Goal: Task Accomplishment & Management: Complete application form

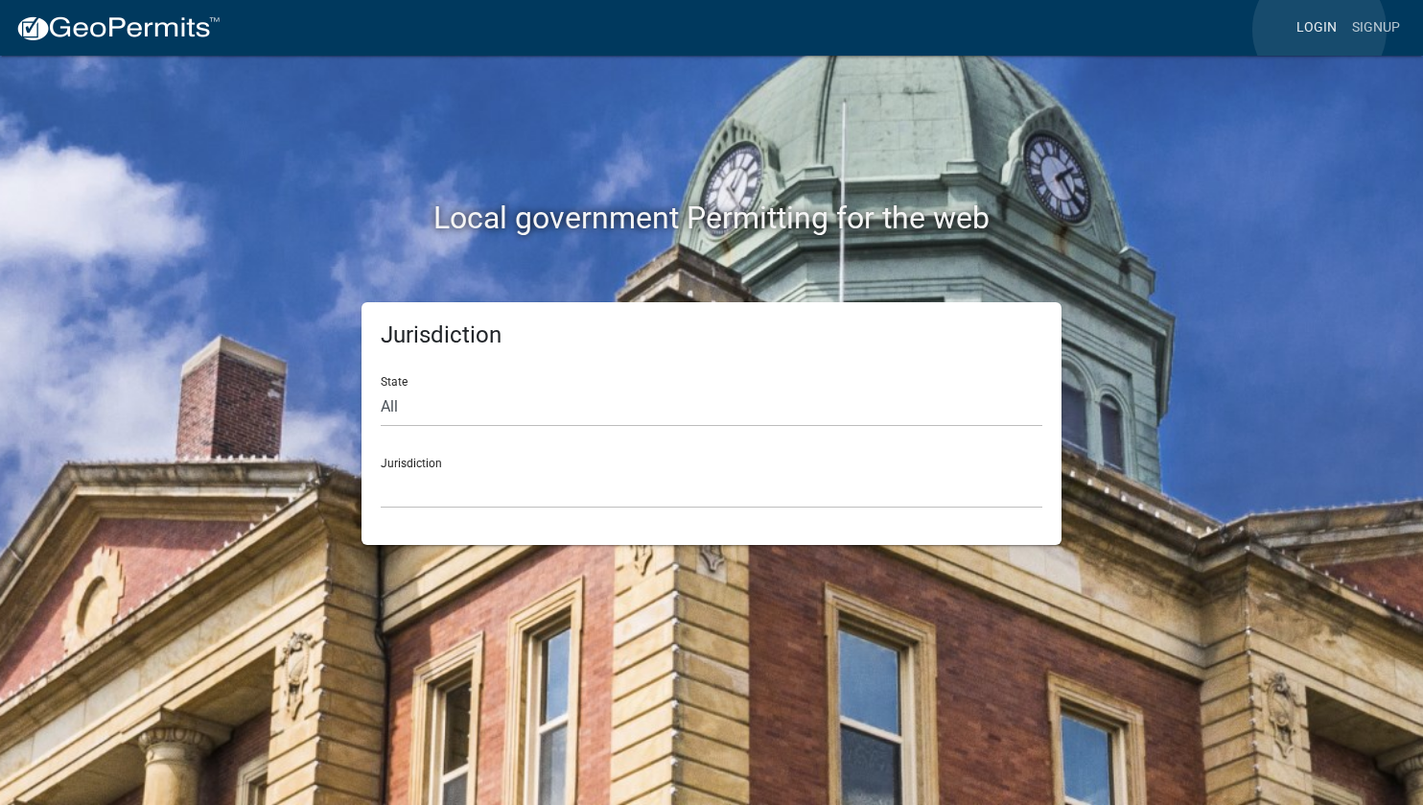
click at [1320, 30] on link "Login" at bounding box center [1317, 28] width 56 height 36
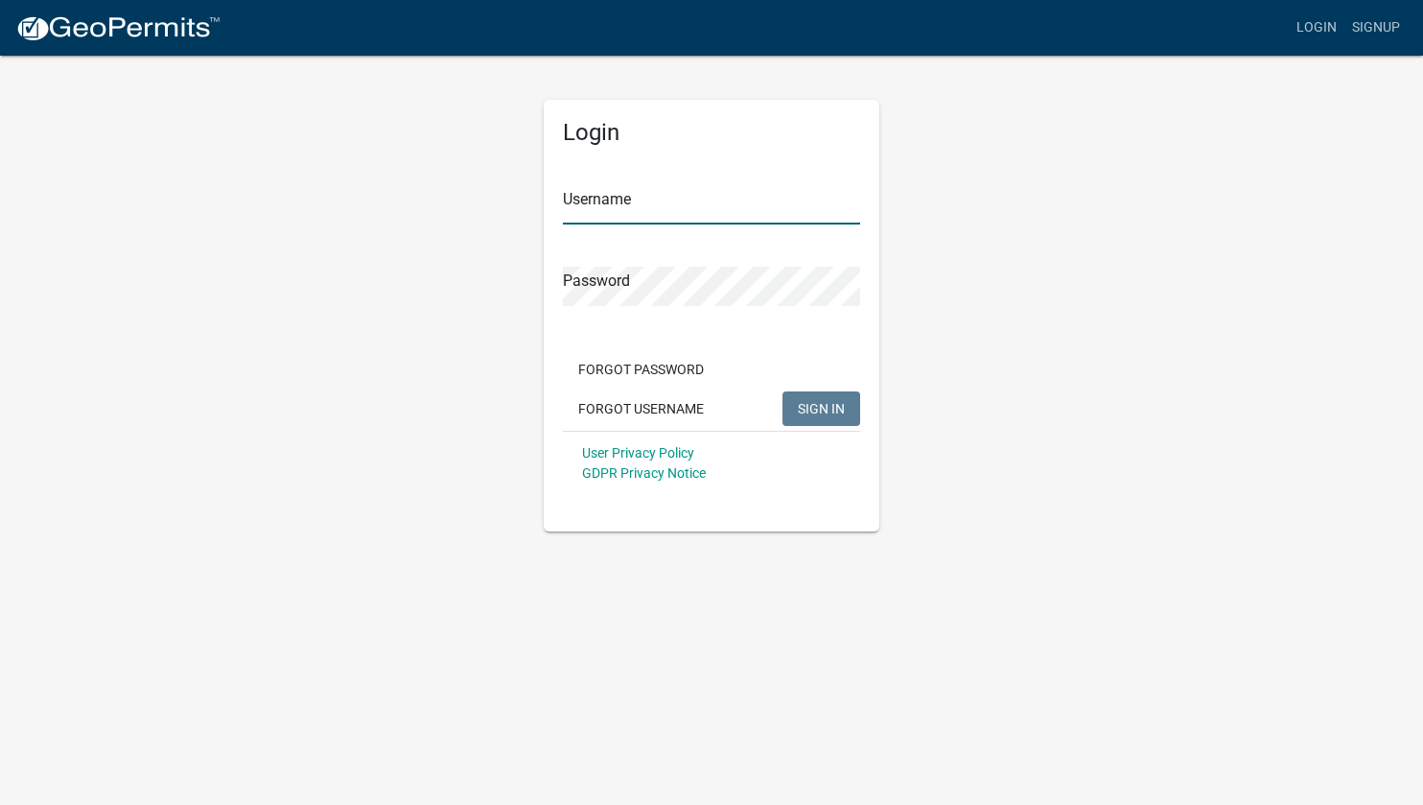
type input "mmcdonnell"
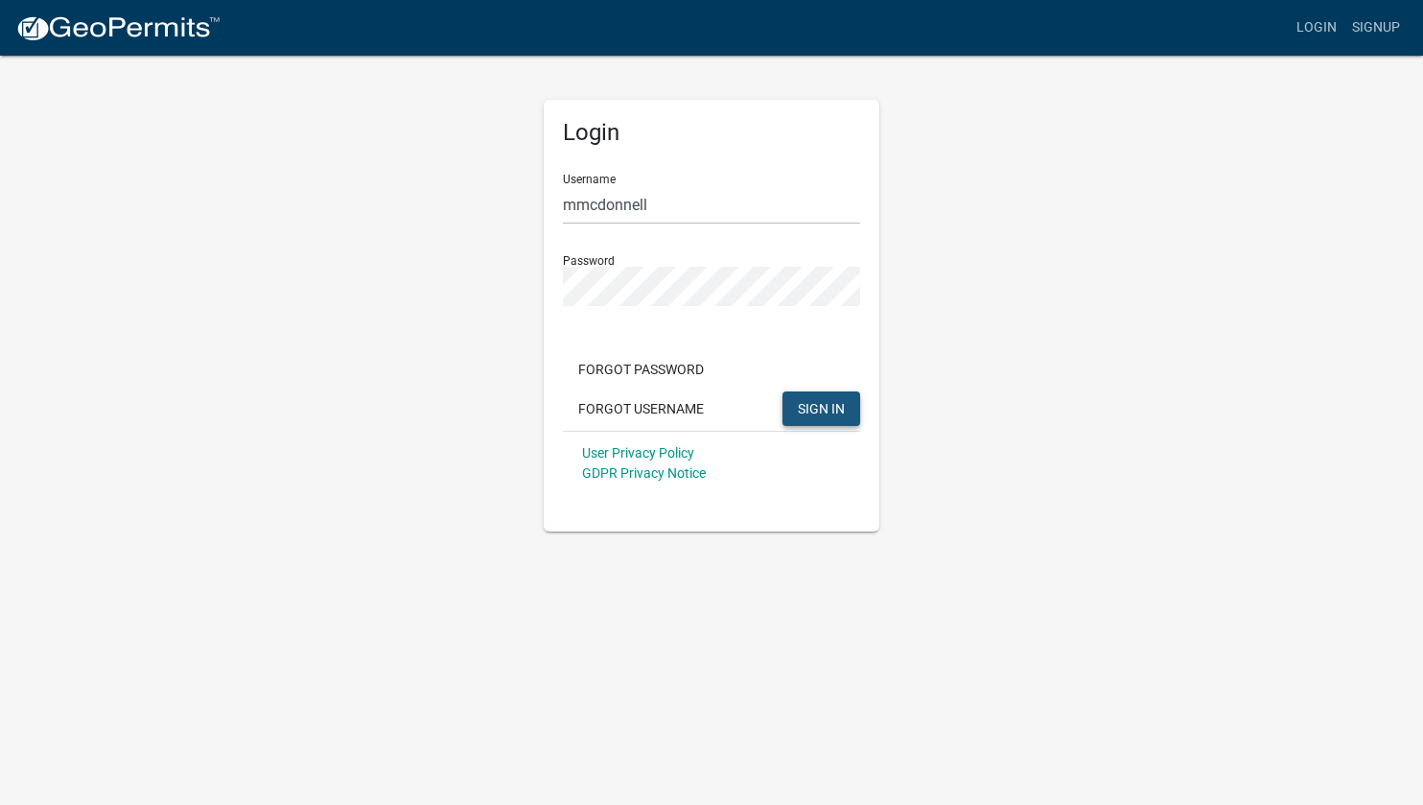
click at [838, 407] on span "SIGN IN" at bounding box center [821, 407] width 47 height 15
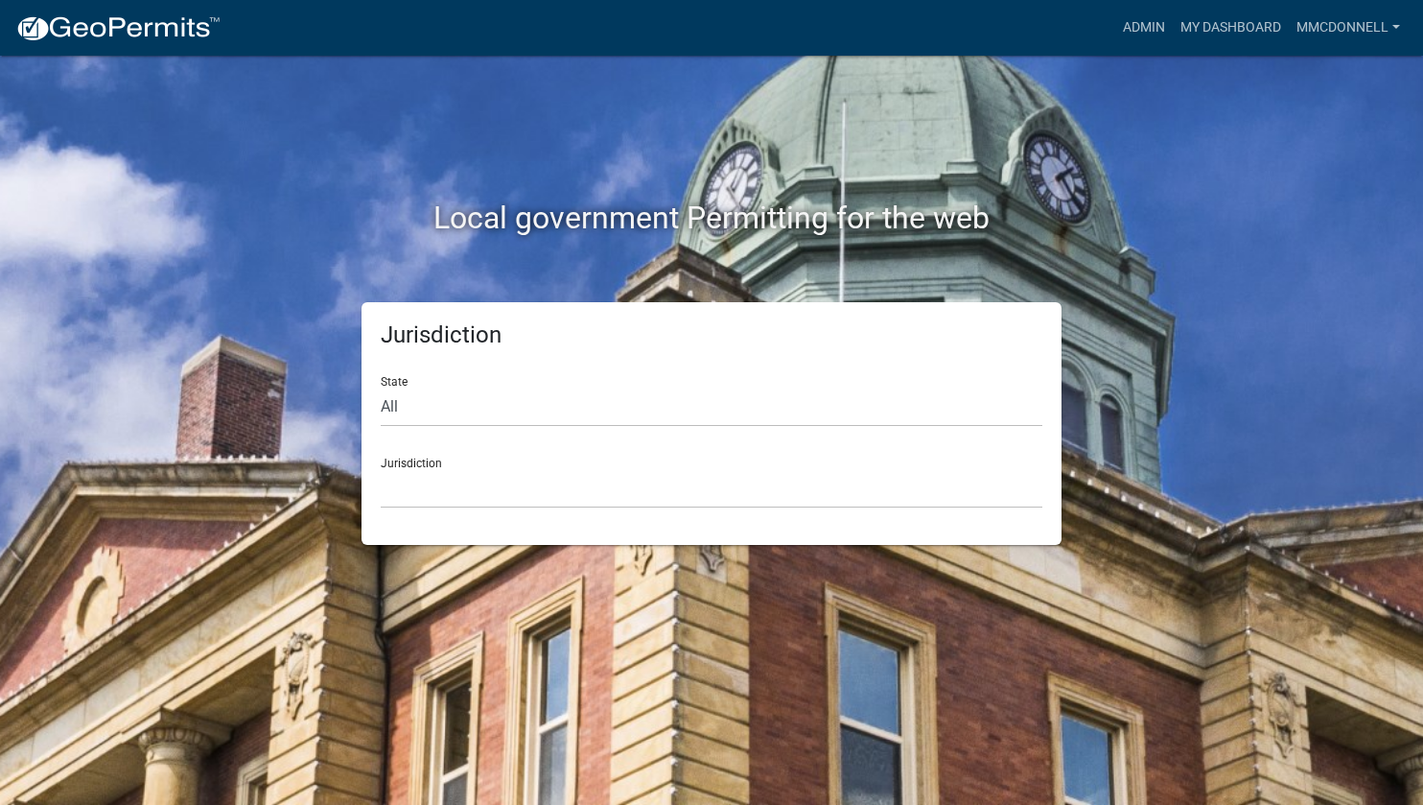
click at [520, 460] on div "Jurisdiction Custer County, Colorado Carroll County, Georgia Cook County, Georg…" at bounding box center [712, 475] width 662 height 66
click at [429, 397] on select "All Colorado Georgia Indiana Iowa Kansas Minnesota Ohio South Carolina Wisconsin" at bounding box center [712, 406] width 662 height 39
select select "[US_STATE]"
click at [381, 387] on select "All Colorado Georgia Indiana Iowa Kansas Minnesota Ohio South Carolina Wisconsin" at bounding box center [712, 406] width 662 height 39
click at [454, 470] on select "Carroll County, Georgia Cook County, Georgia Crawford County, Georgia Gilmer Co…" at bounding box center [712, 488] width 662 height 39
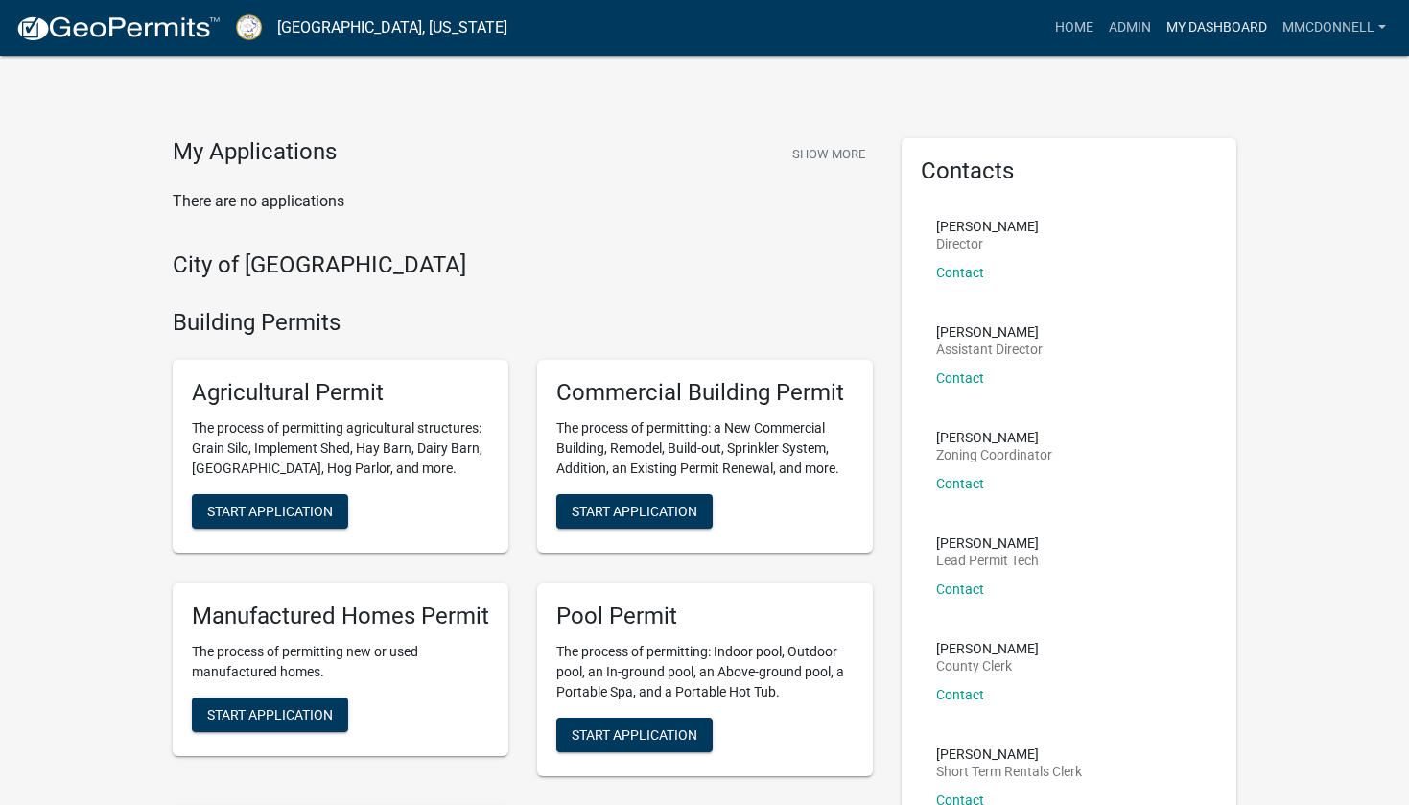
click at [1192, 25] on link "My Dashboard" at bounding box center [1217, 28] width 116 height 36
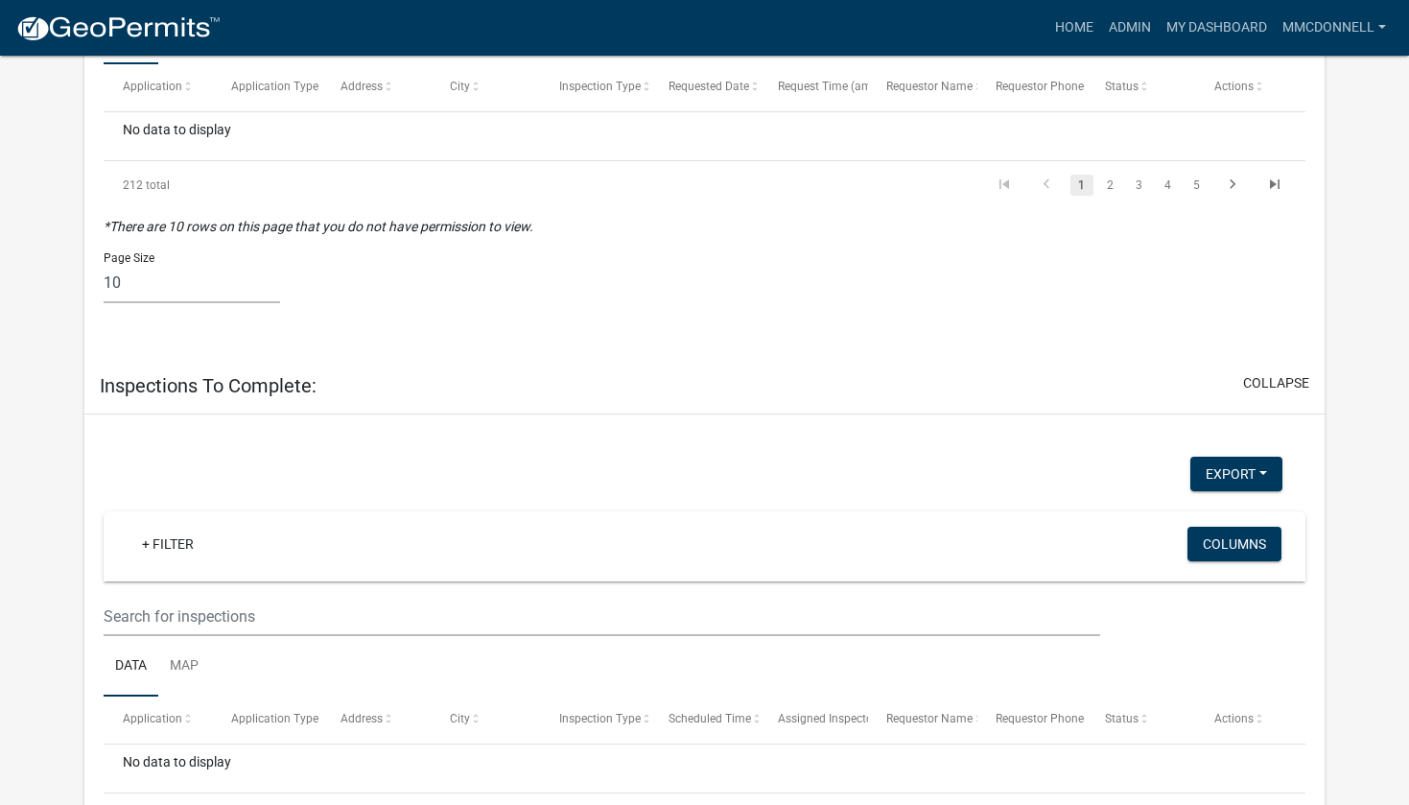
scroll to position [4305, 0]
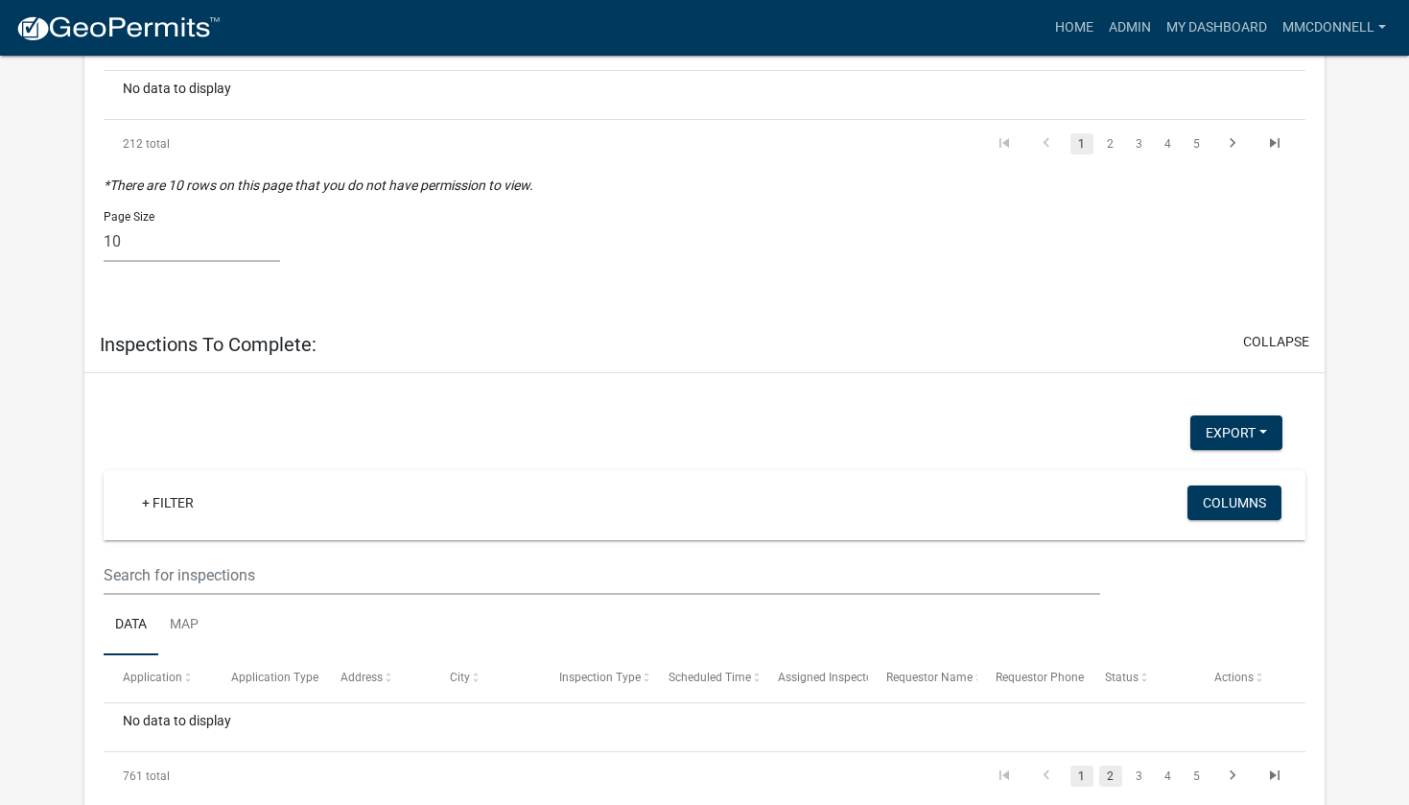
click at [1109, 765] on link "2" at bounding box center [1110, 775] width 23 height 21
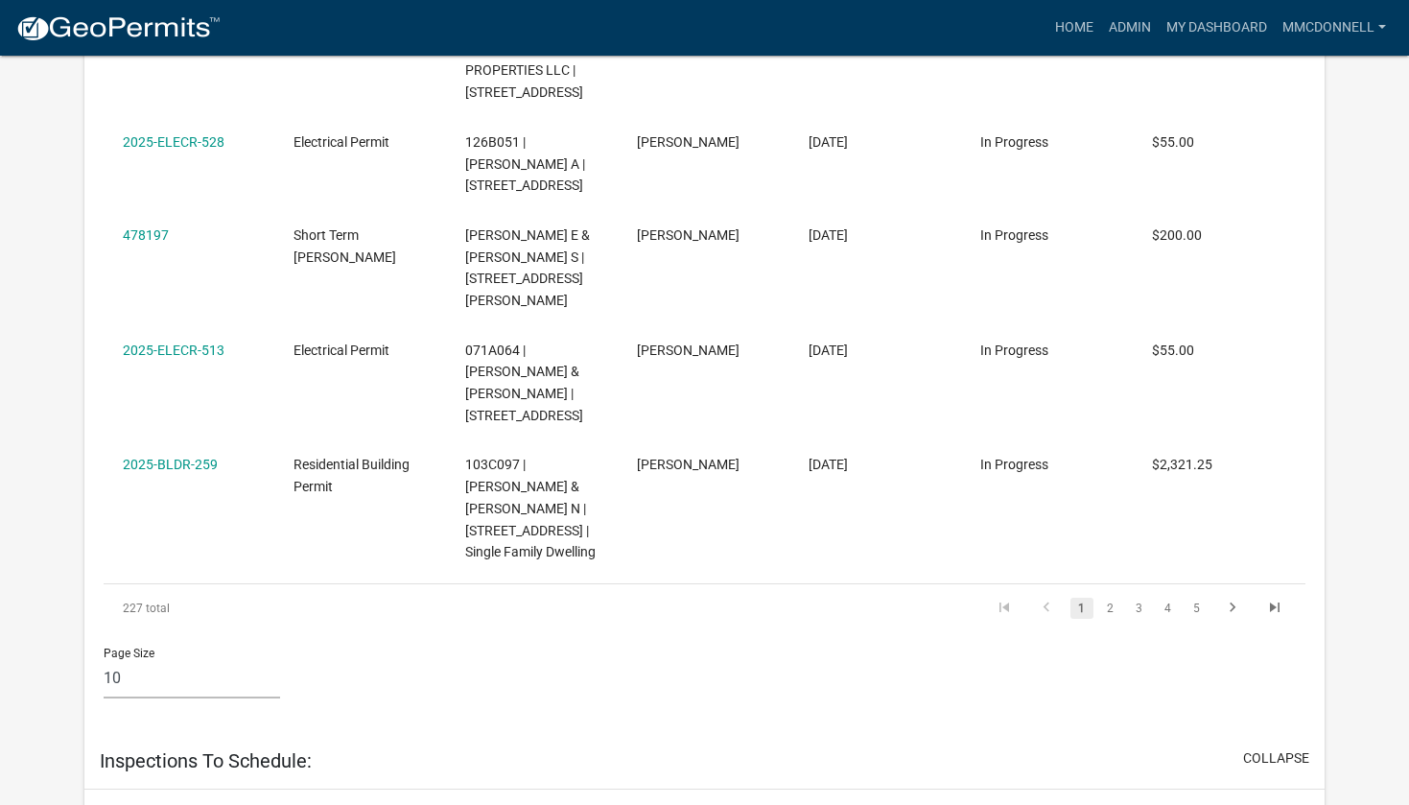
scroll to position [3261, 0]
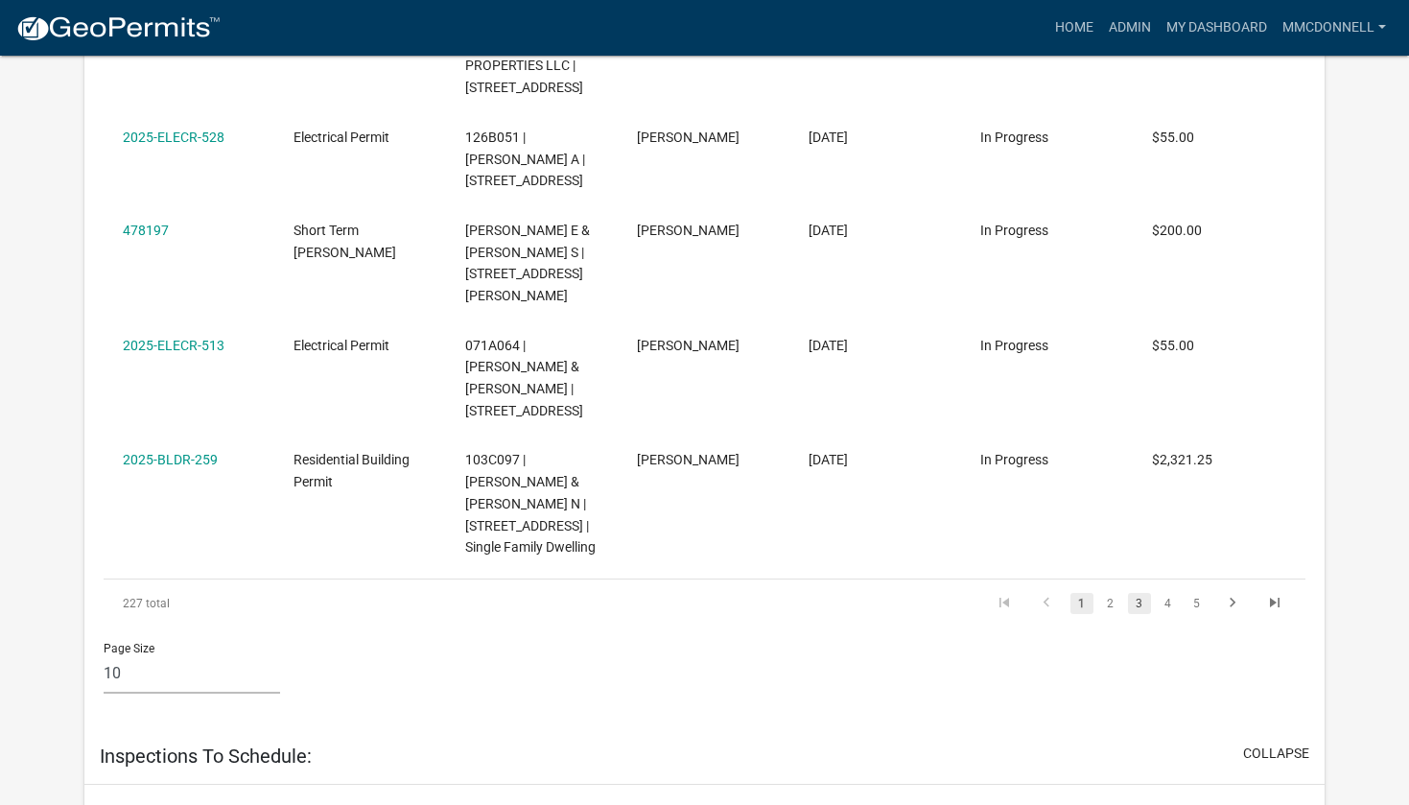
click at [1139, 593] on link "3" at bounding box center [1139, 603] width 23 height 21
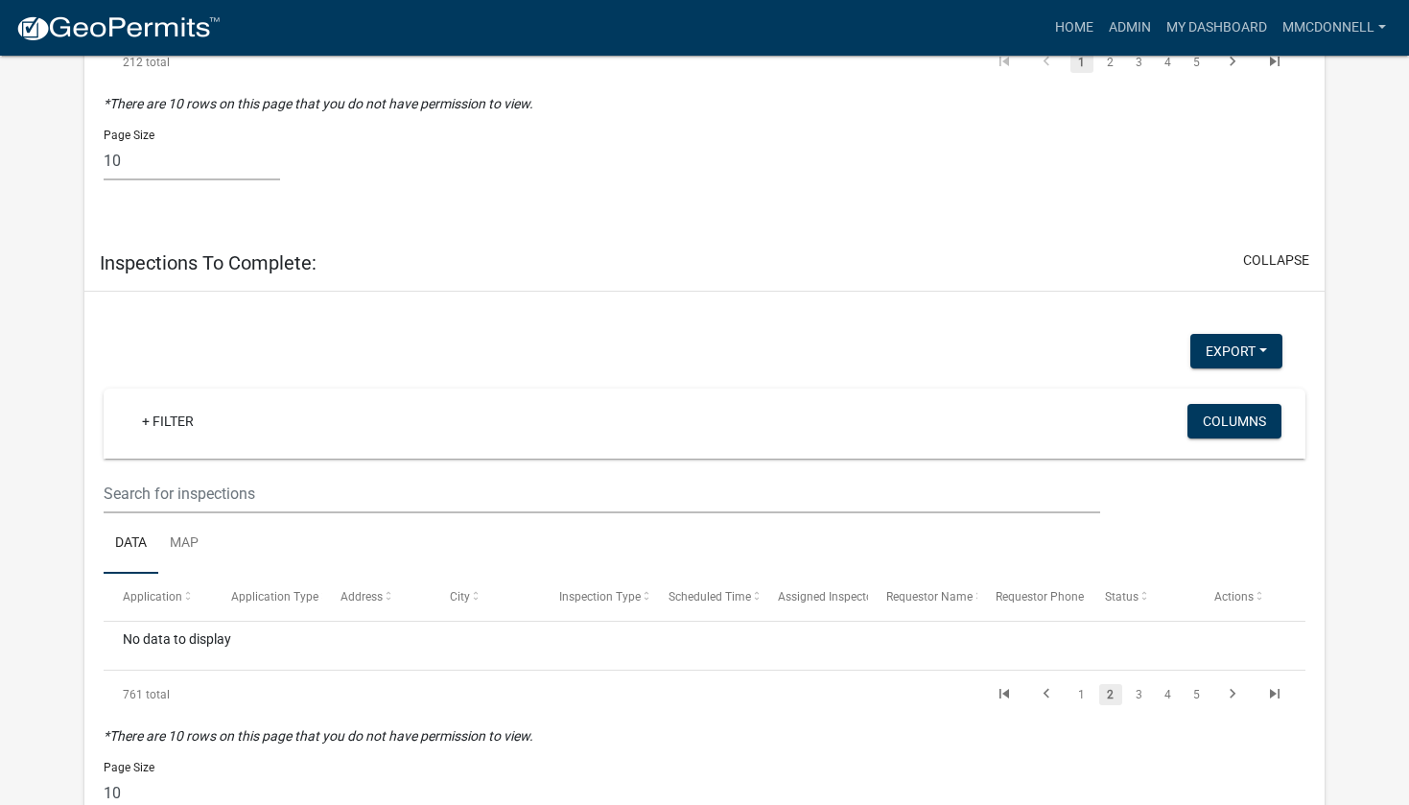
scroll to position [4239, 0]
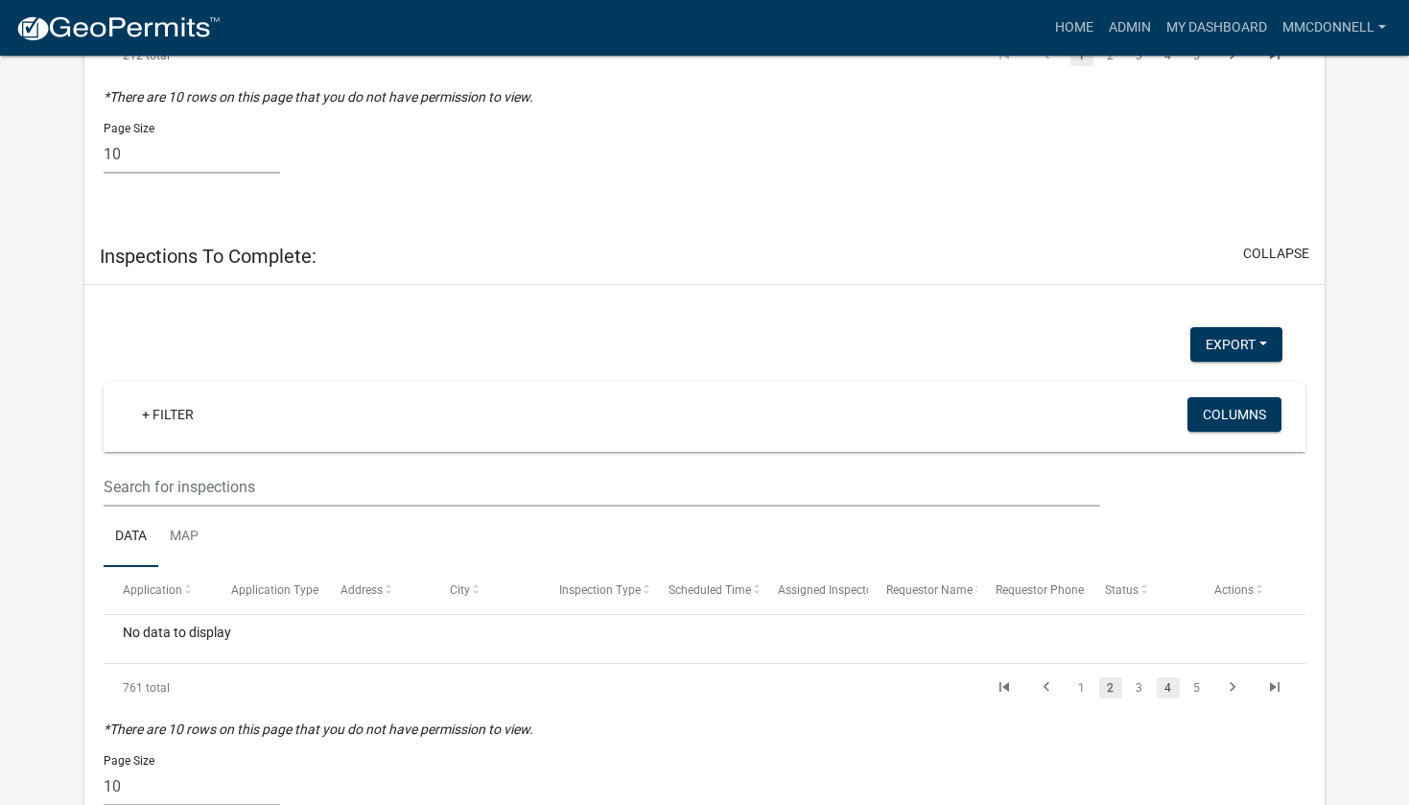
click at [1164, 677] on link "4" at bounding box center [1168, 687] width 23 height 21
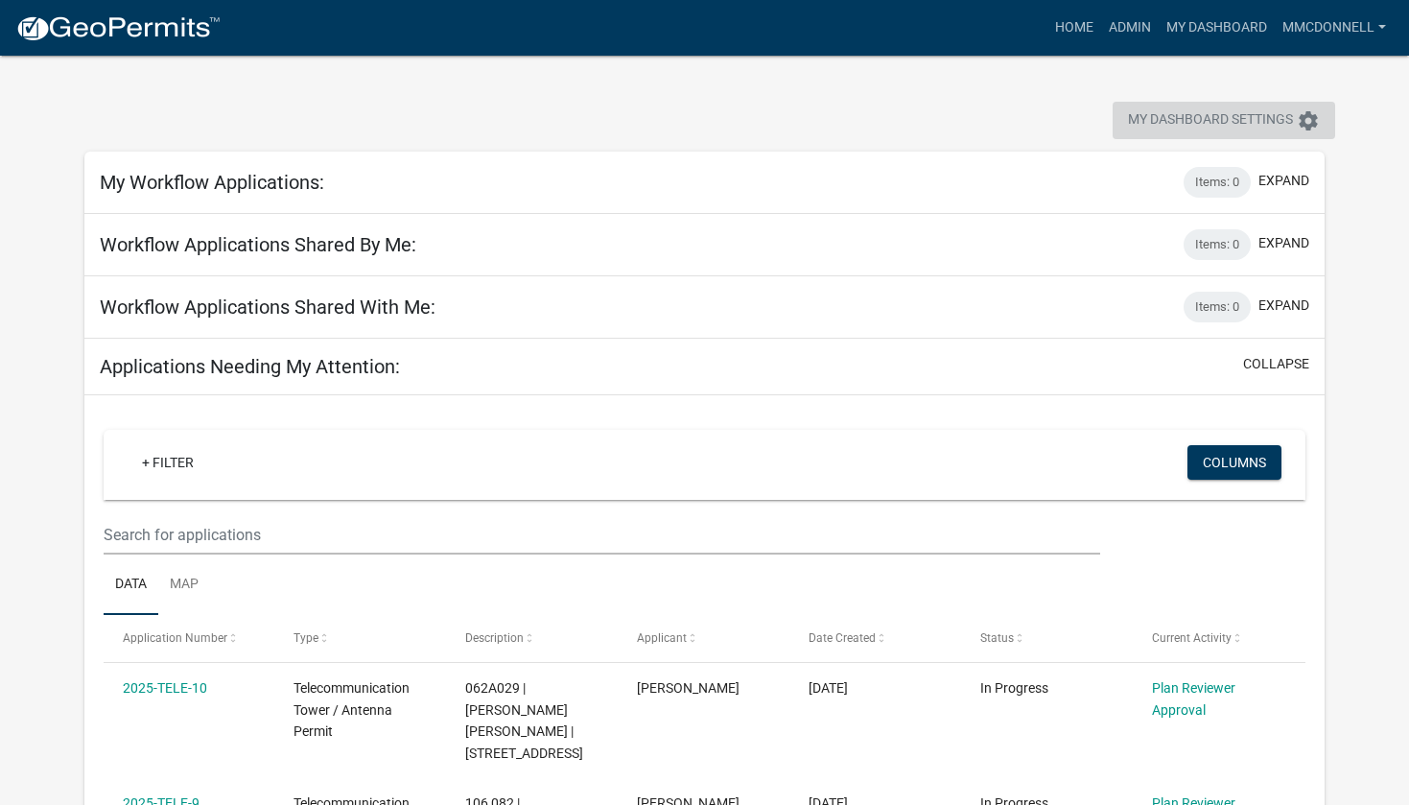
click at [1197, 117] on span "My Dashboard Settings" at bounding box center [1210, 120] width 165 height 23
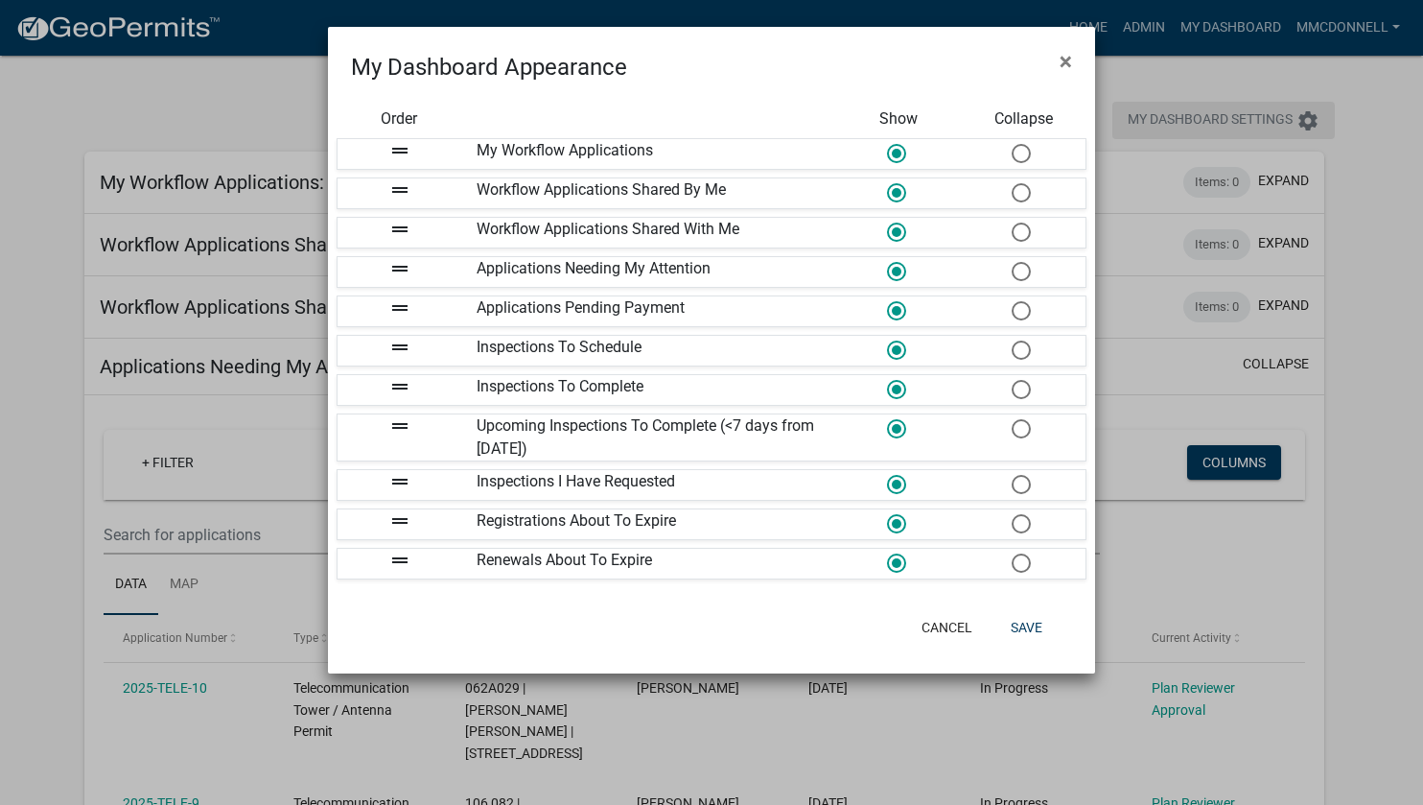
click at [1197, 117] on ngb-modal-window "My Dashboard Appearance × Order Show Collapse drag_handle My Workflow Applicati…" at bounding box center [711, 402] width 1423 height 805
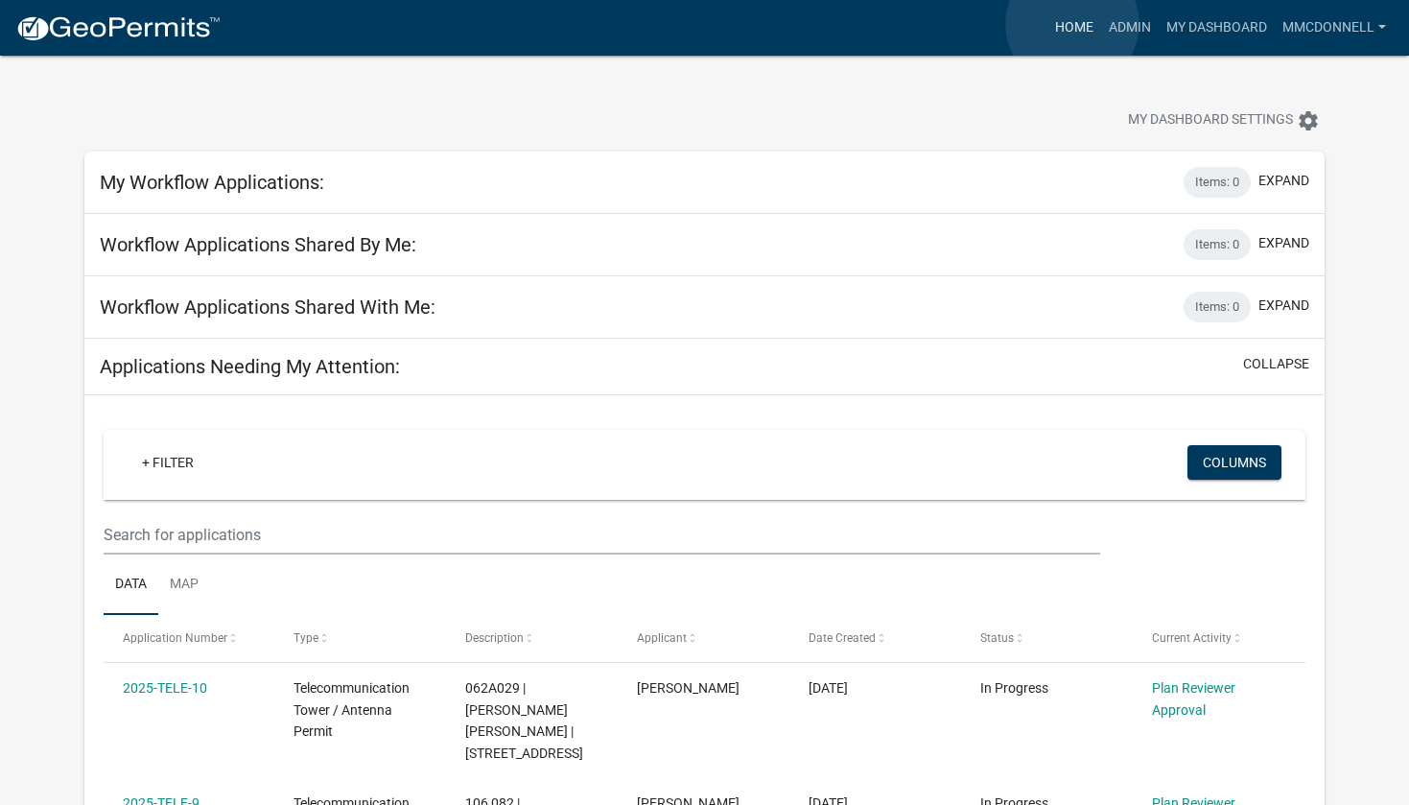
click at [1072, 24] on link "Home" at bounding box center [1074, 28] width 54 height 36
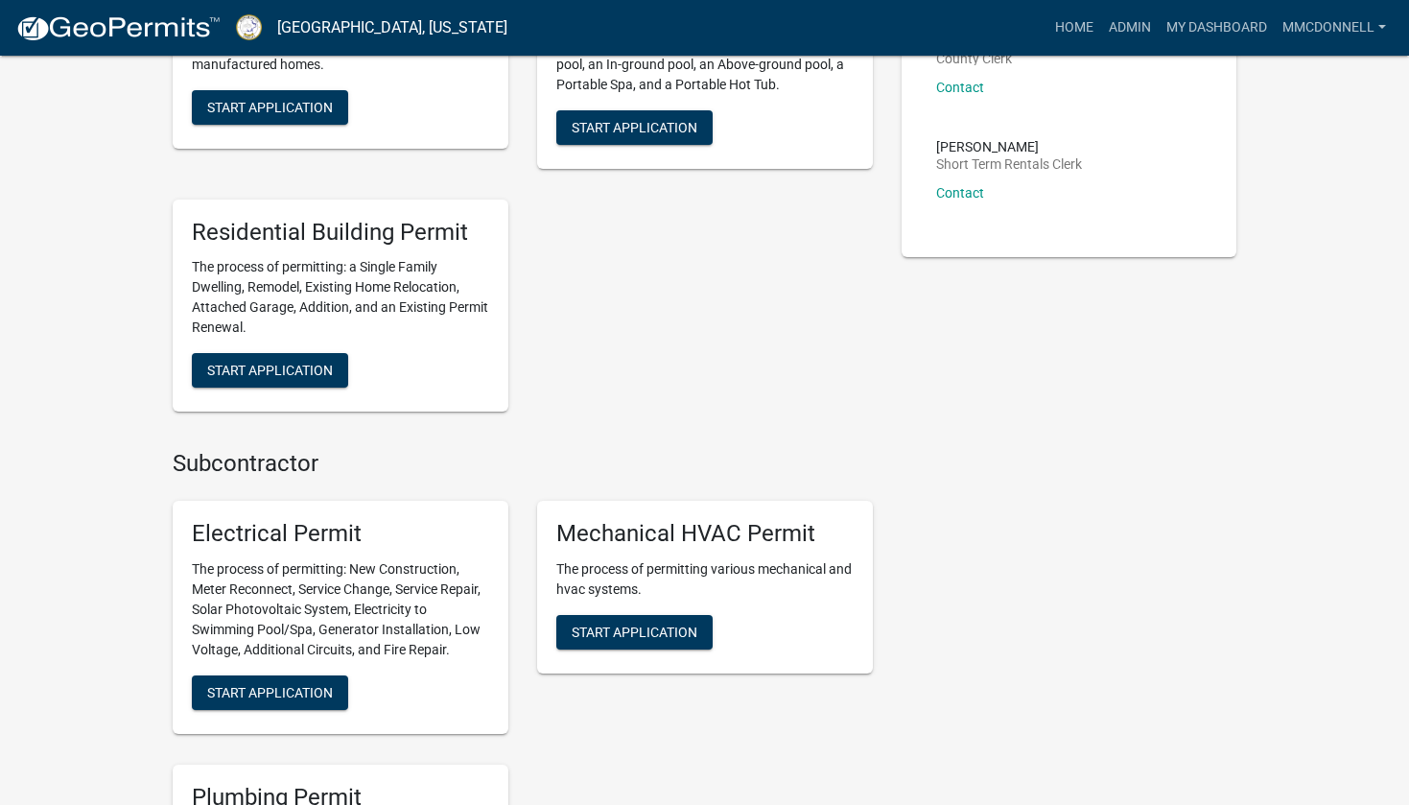
scroll to position [480, 0]
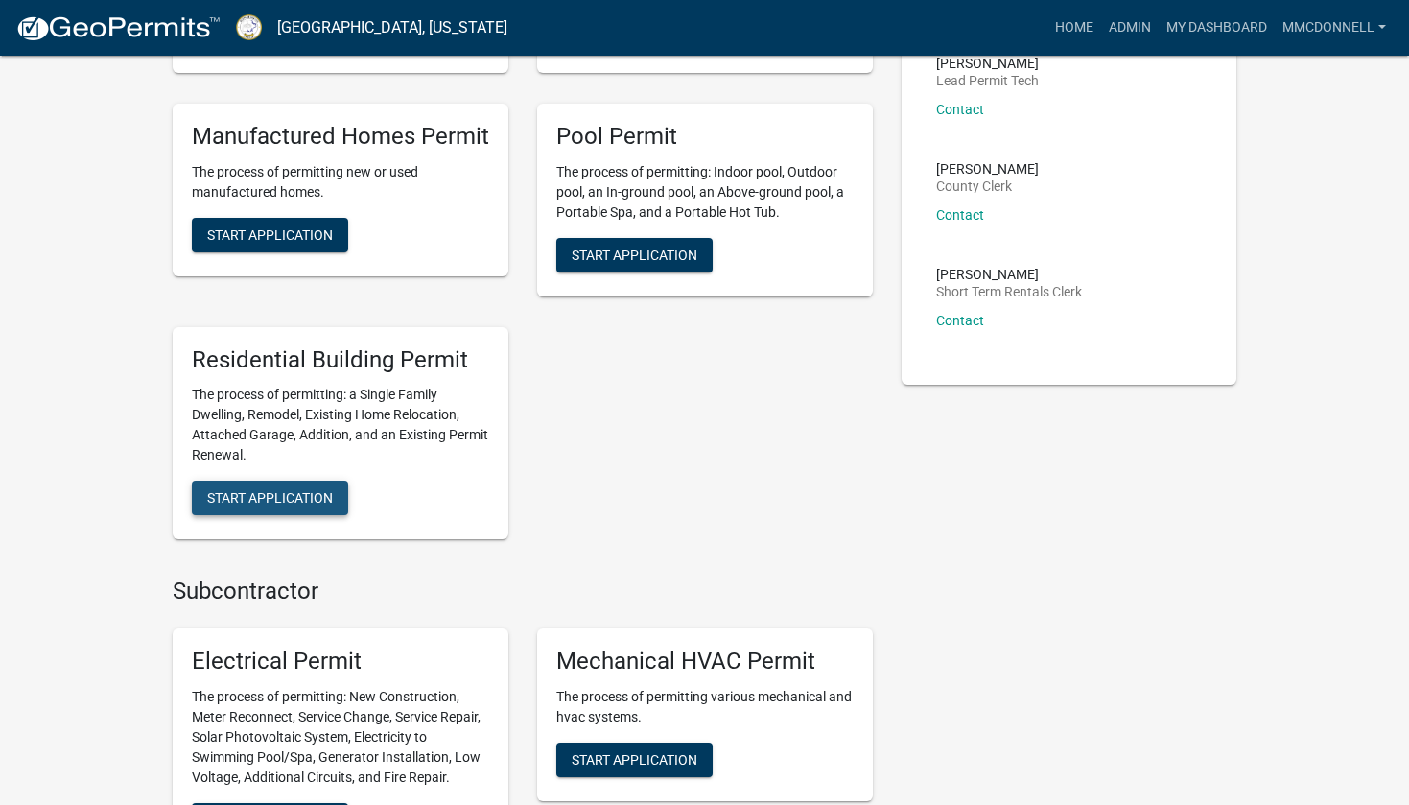
click at [266, 497] on span "Start Application" at bounding box center [270, 497] width 126 height 15
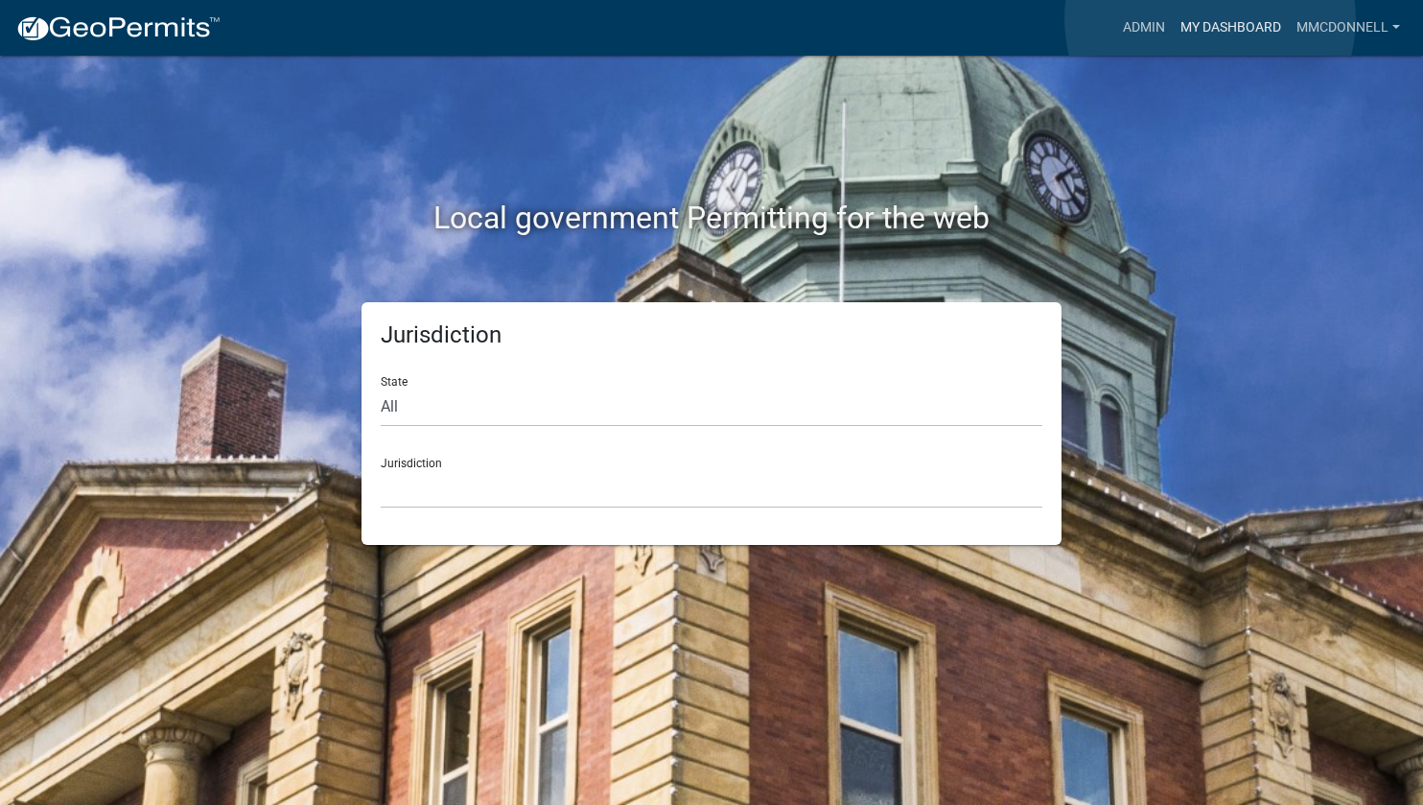
click at [1210, 19] on link "My Dashboard" at bounding box center [1231, 28] width 116 height 36
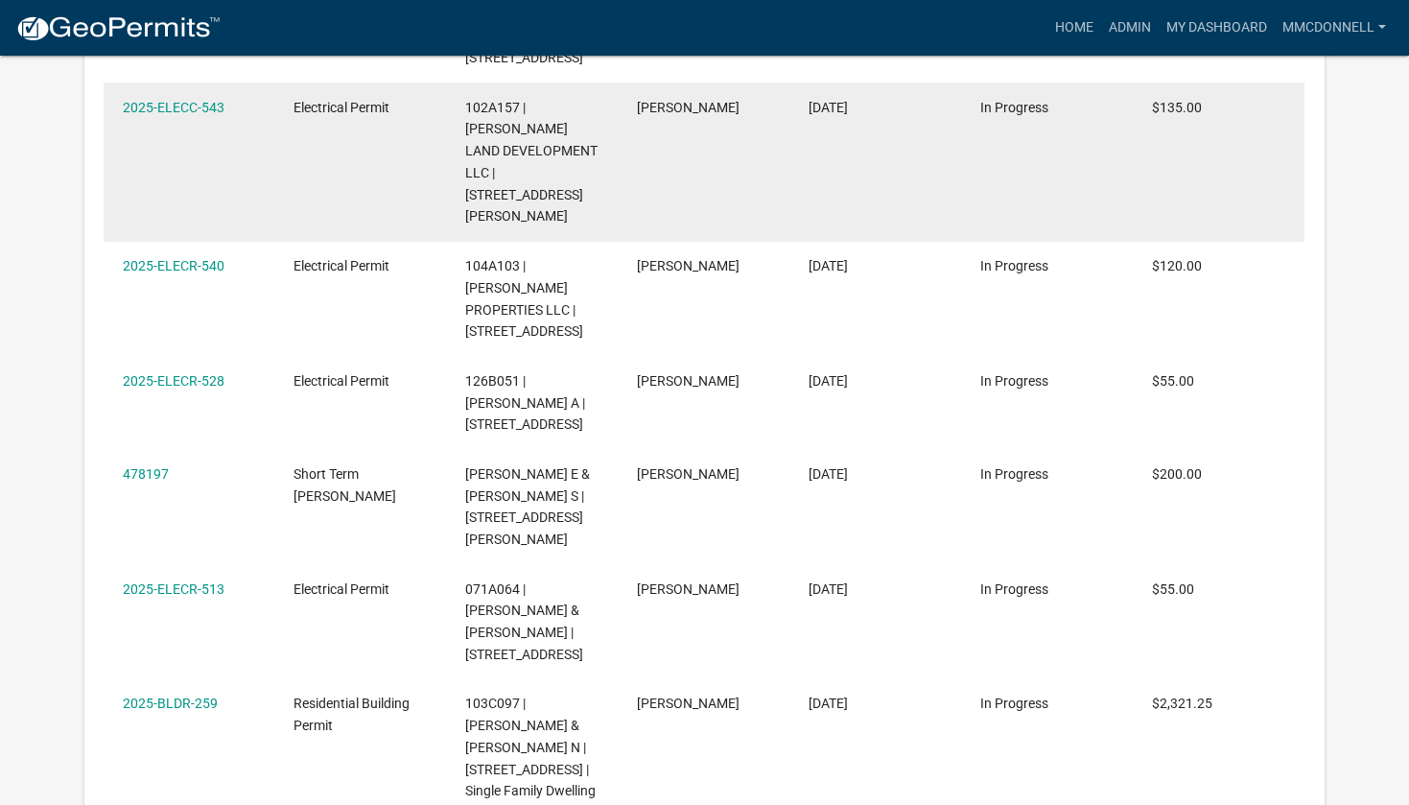
scroll to position [3453, 0]
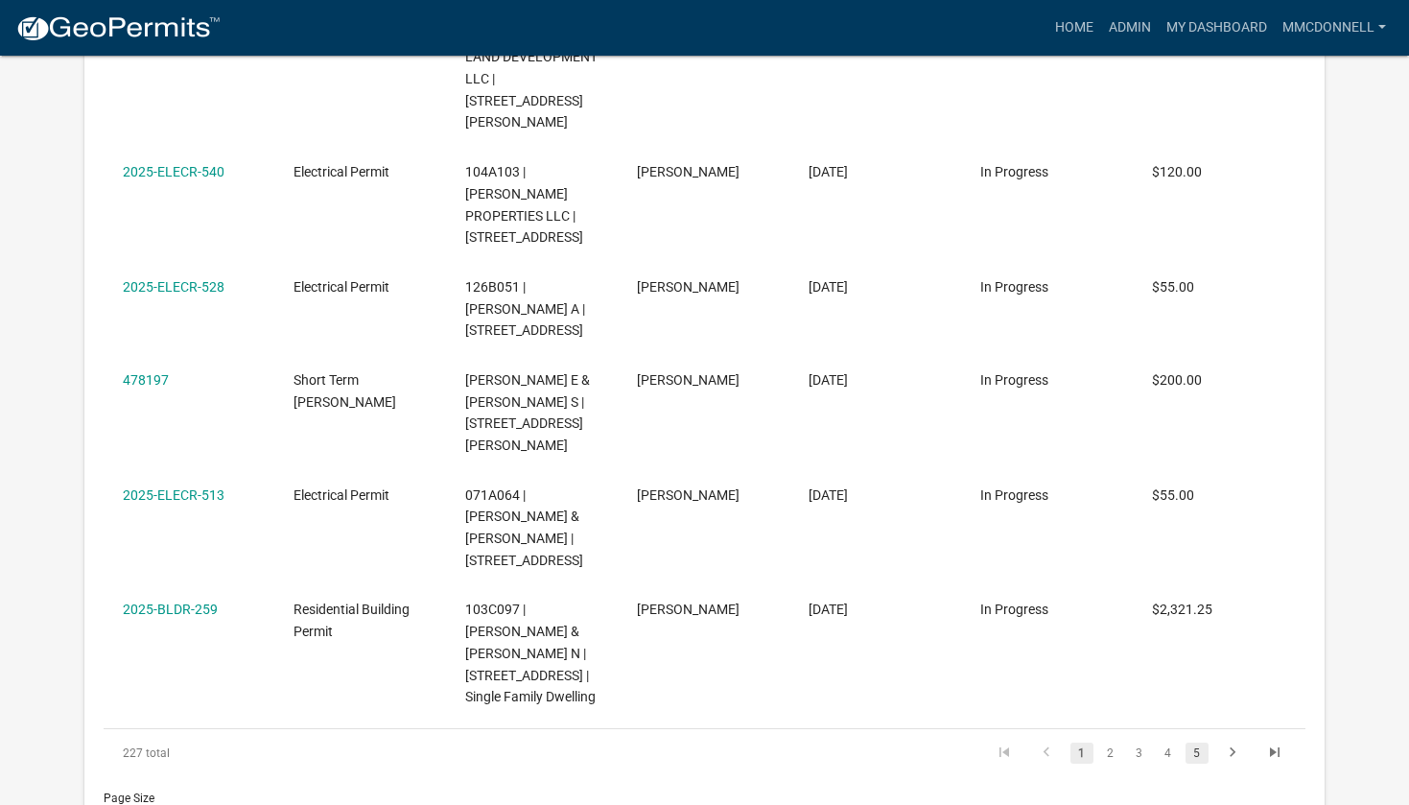
click at [1194, 742] on link "5" at bounding box center [1197, 752] width 23 height 21
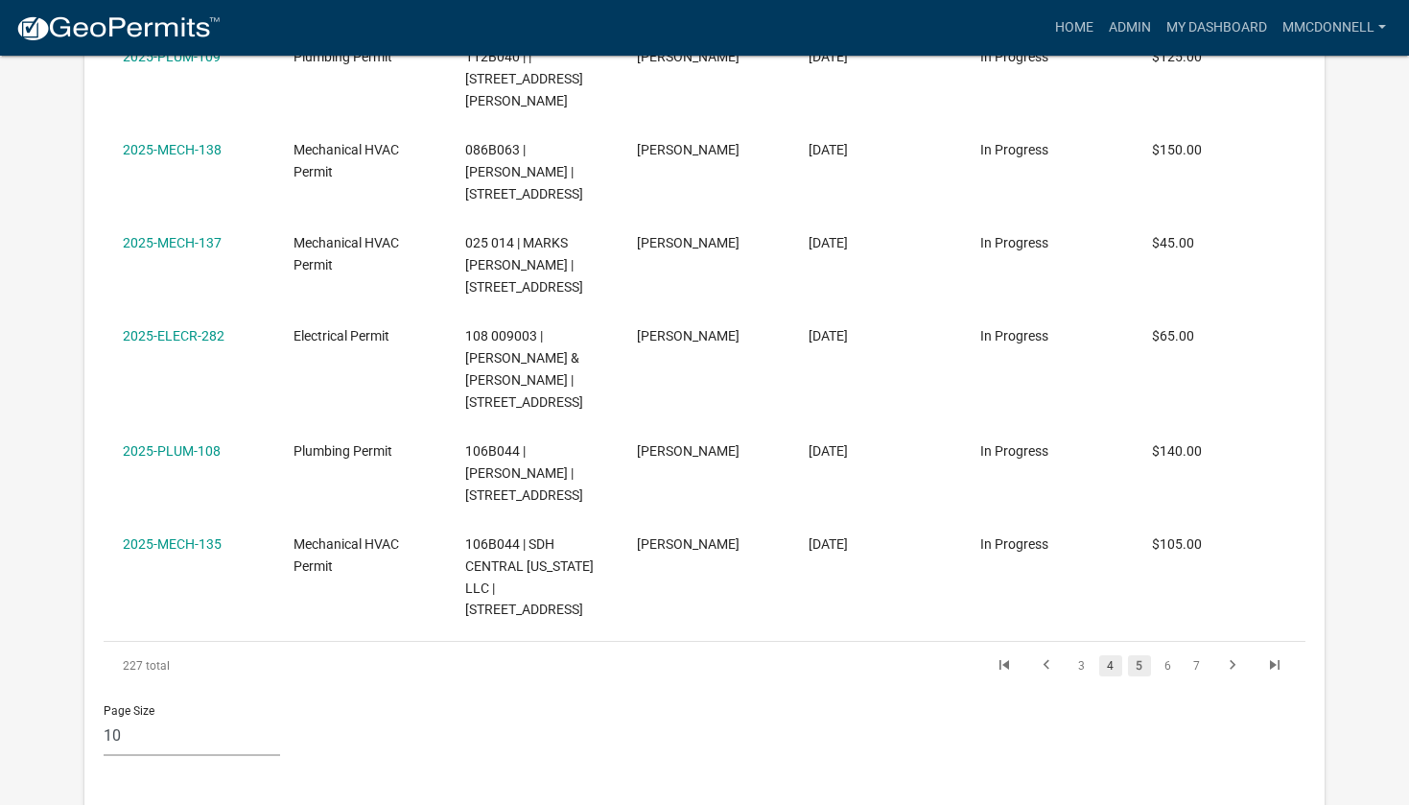
click at [1113, 655] on link "4" at bounding box center [1110, 665] width 23 height 21
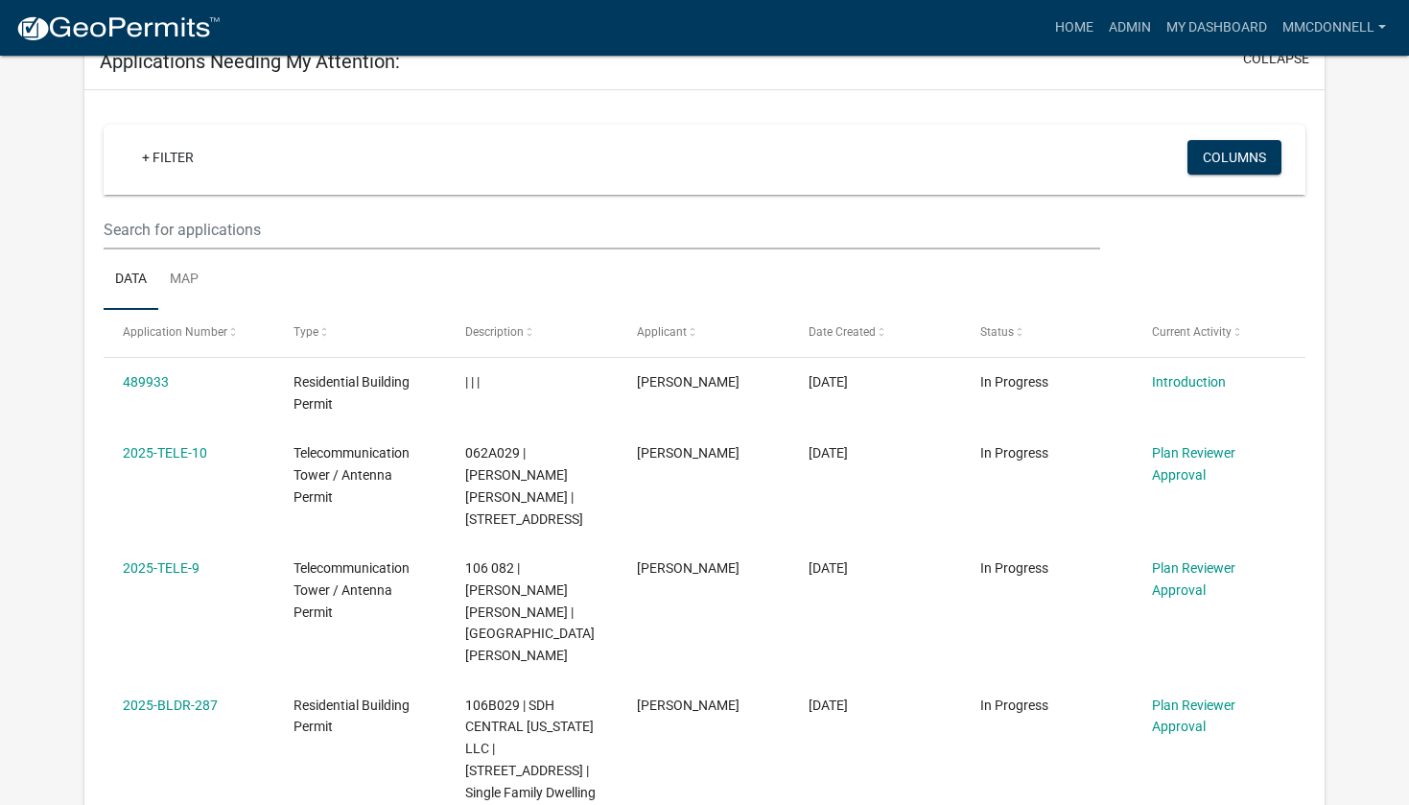
scroll to position [658, 0]
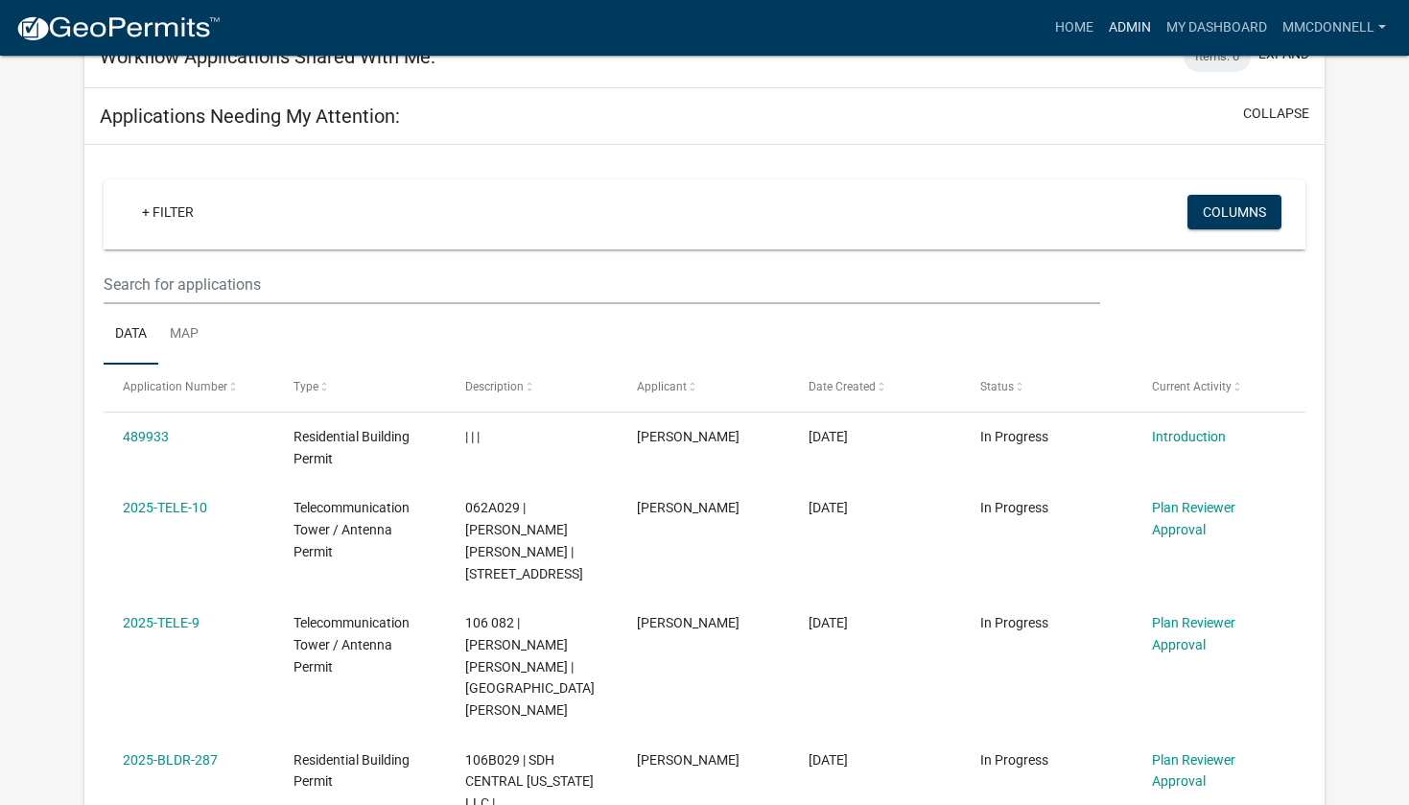
click at [1120, 24] on link "Admin" at bounding box center [1130, 28] width 58 height 36
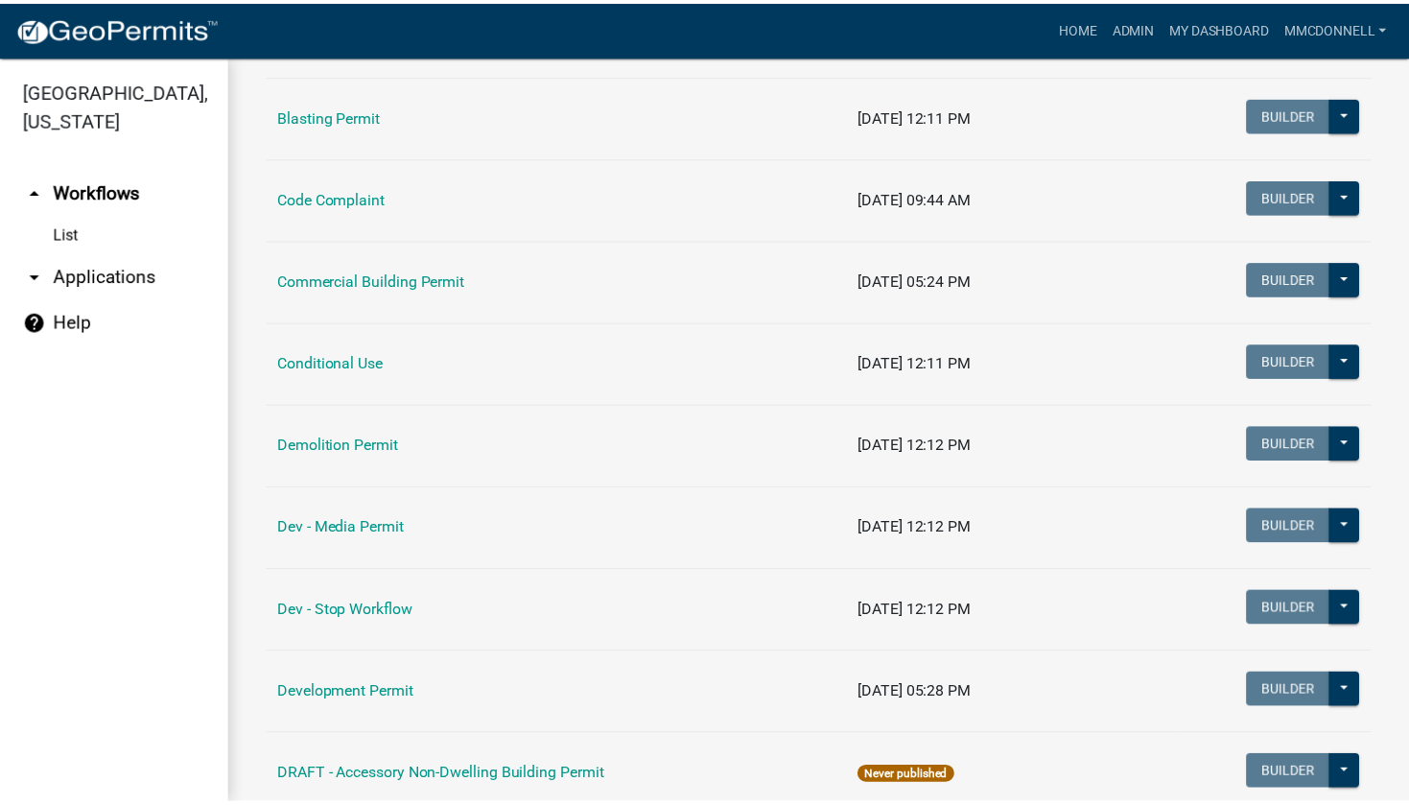
scroll to position [288, 0]
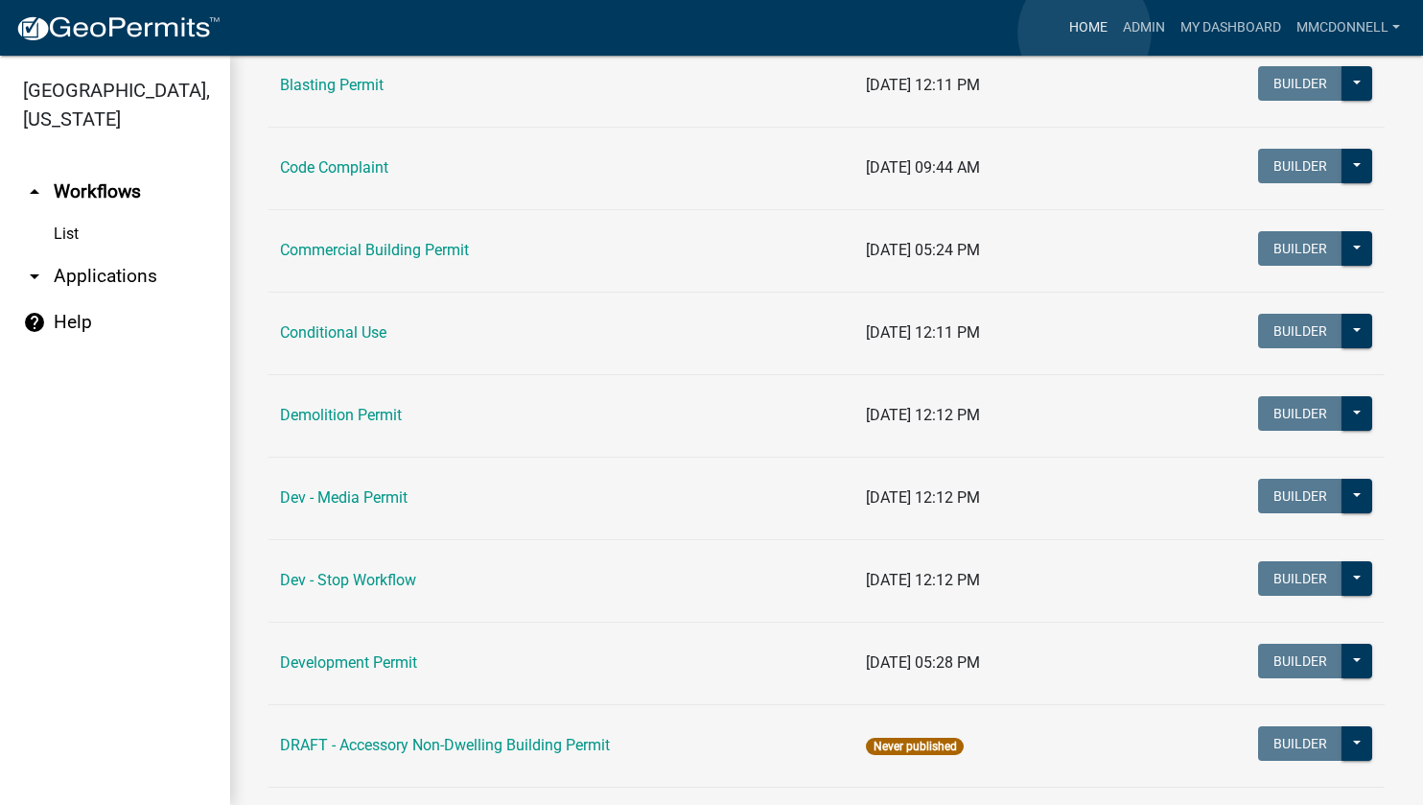
click at [1085, 33] on link "Home" at bounding box center [1089, 28] width 54 height 36
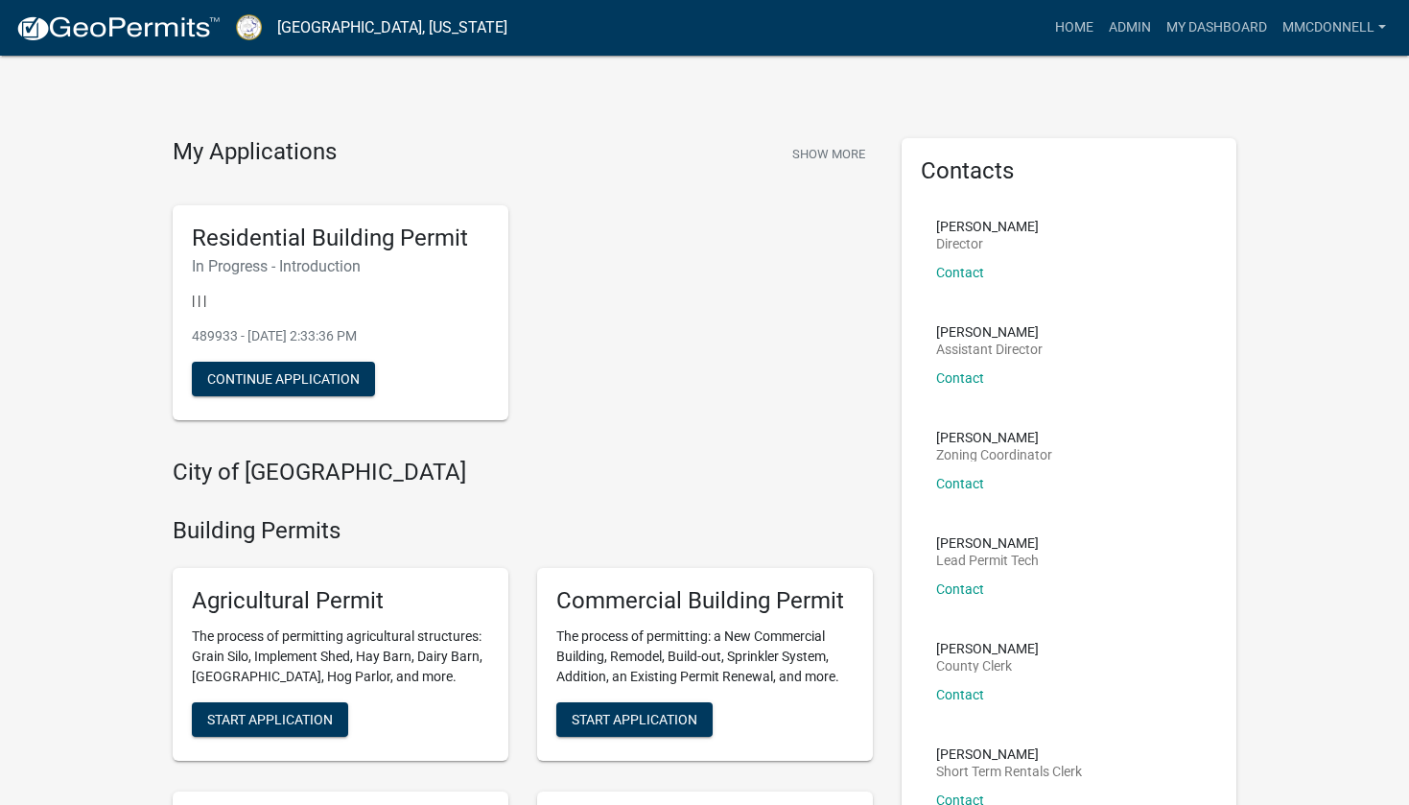
drag, startPoint x: 1213, startPoint y: 1, endPoint x: 1205, endPoint y: 17, distance: 18.4
click at [1212, 3] on nav "[GEOGRAPHIC_DATA], [US_STATE] more_horiz Home Admin My Dashboard mmcdonnell Adm…" at bounding box center [704, 28] width 1409 height 56
click at [1203, 19] on link "My Dashboard" at bounding box center [1217, 28] width 116 height 36
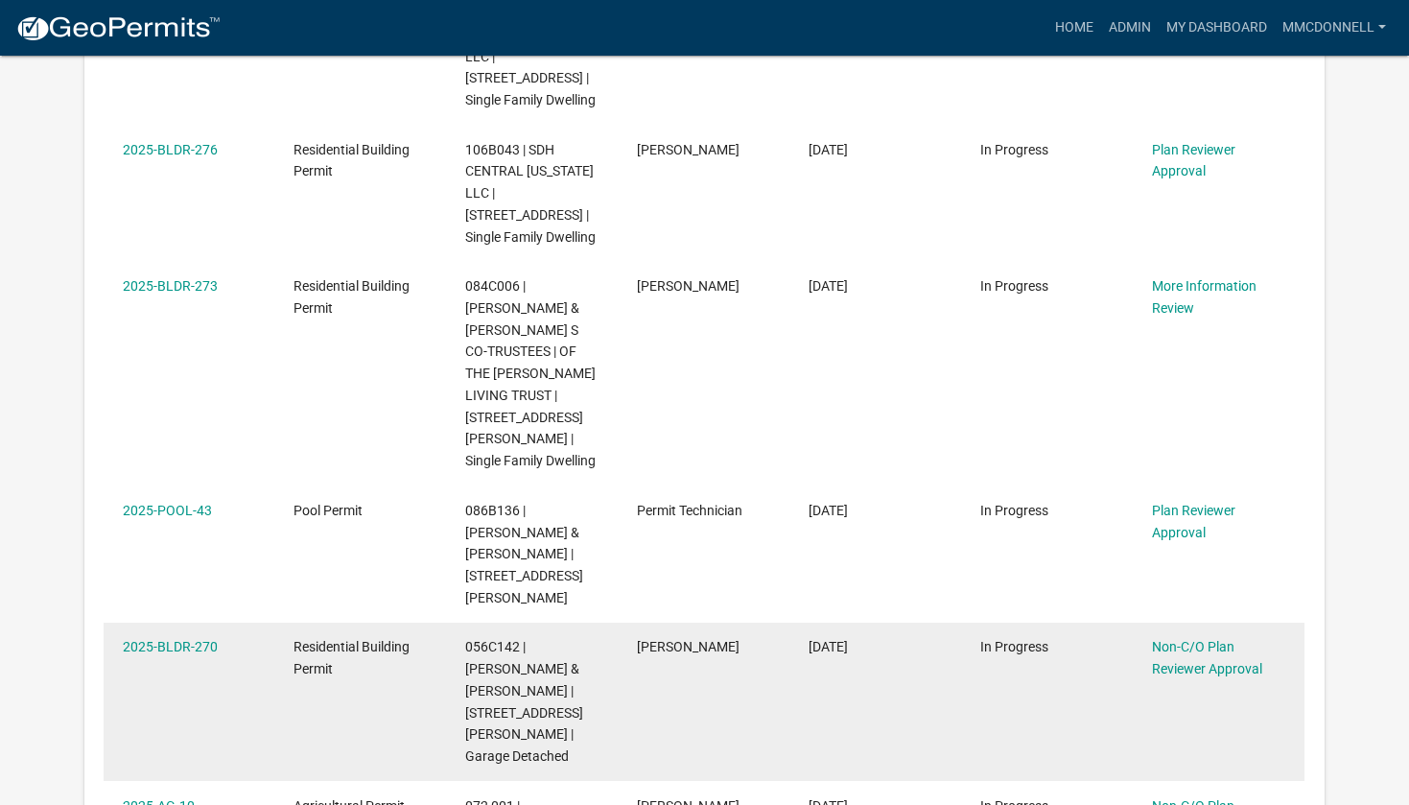
scroll to position [1650, 0]
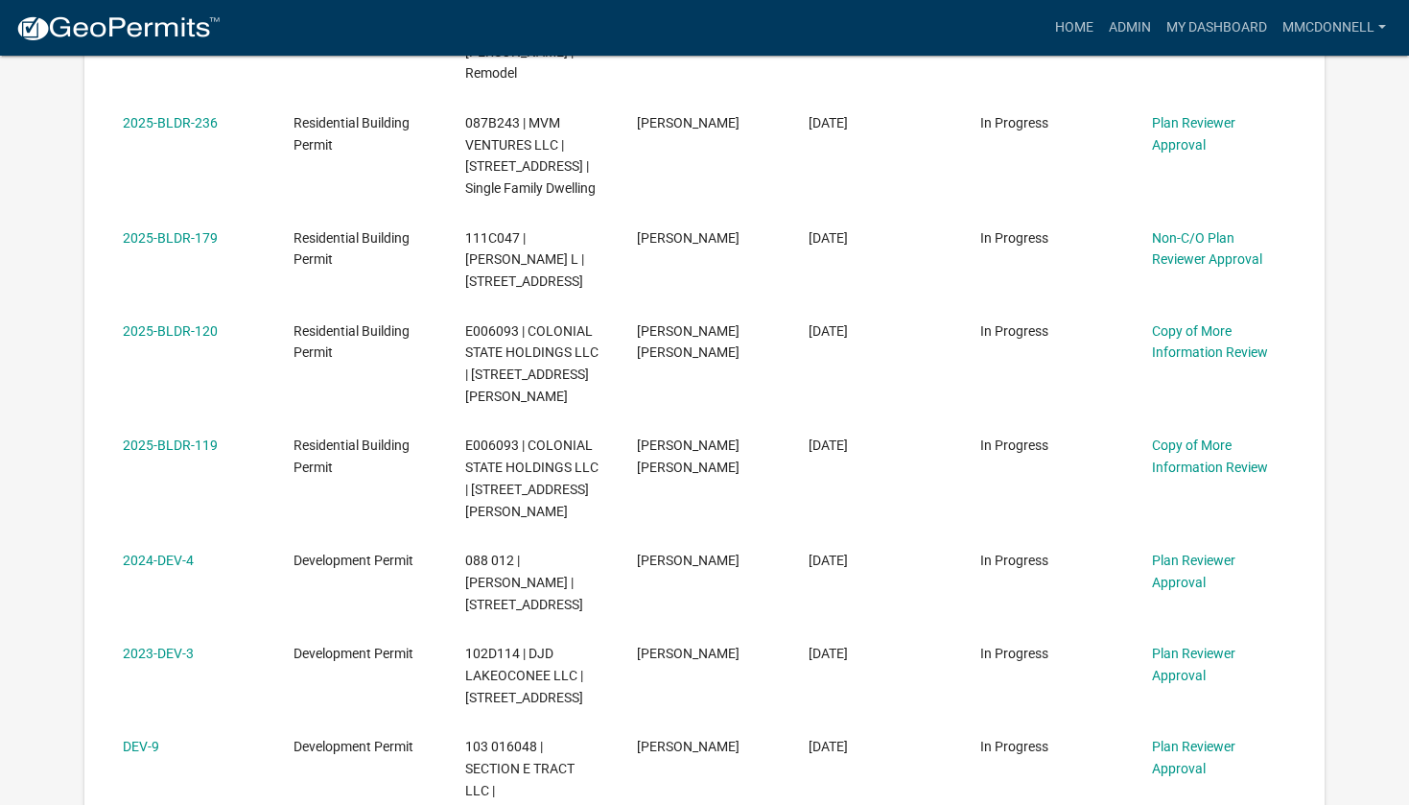
scroll to position [1266, 0]
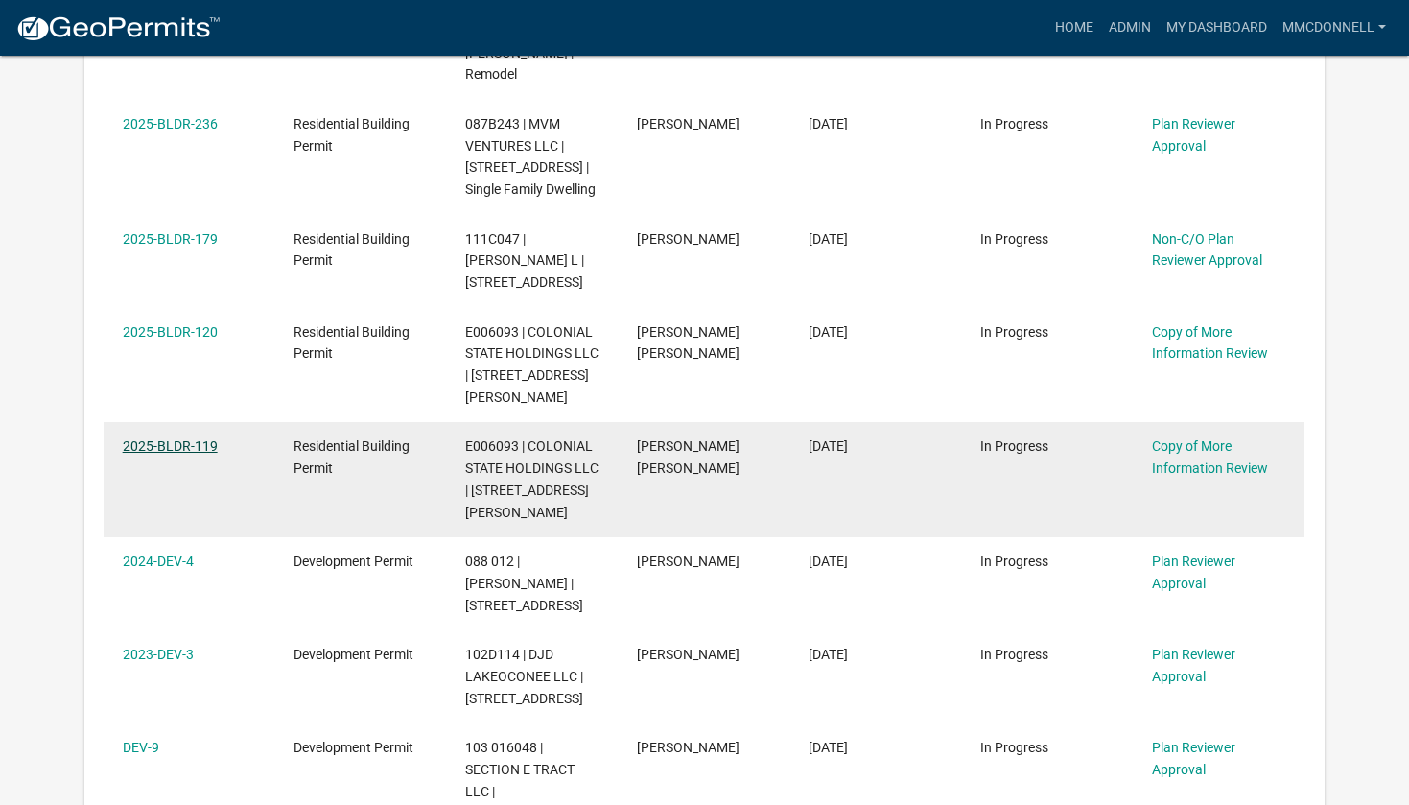
click at [178, 438] on link "2025-BLDR-119" at bounding box center [170, 445] width 95 height 15
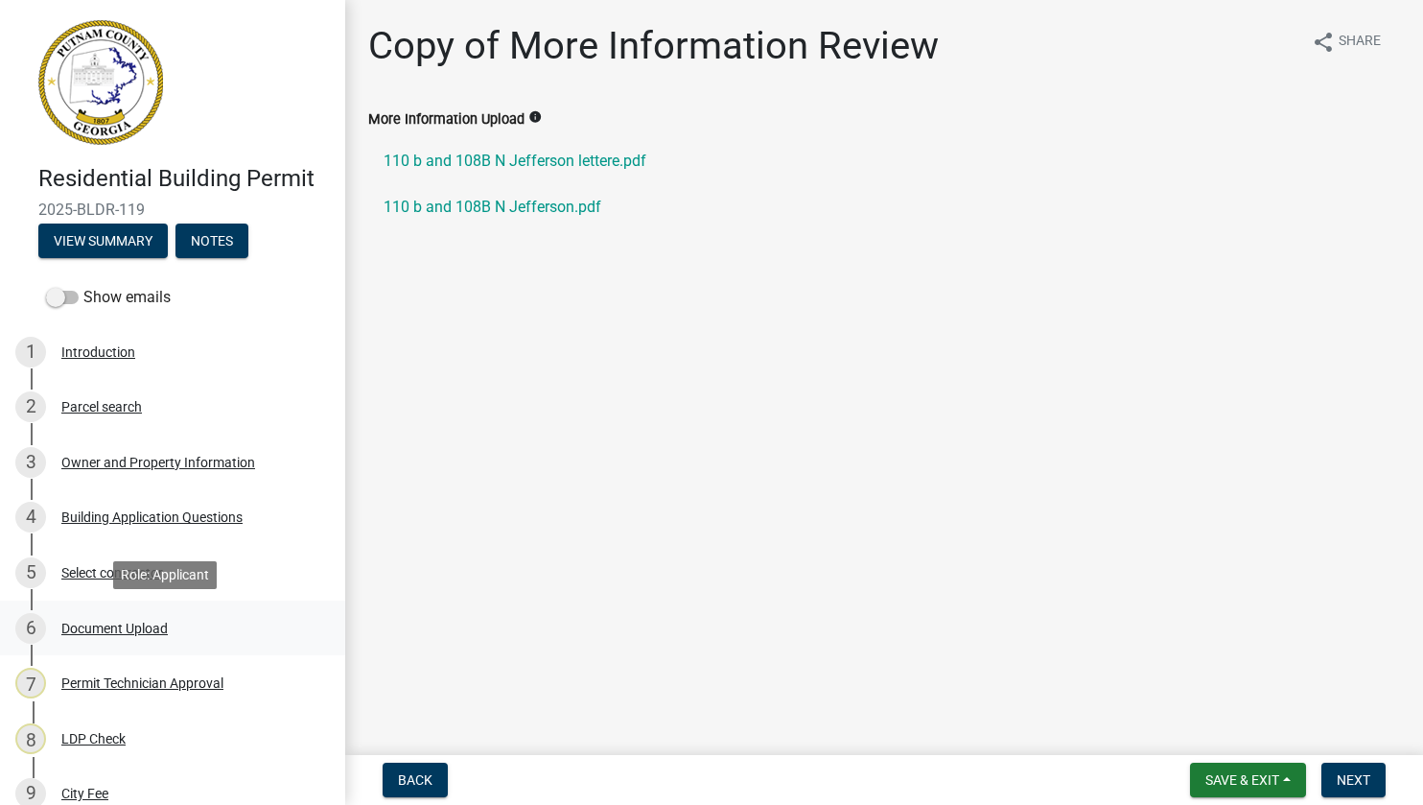
click at [34, 628] on div "6" at bounding box center [30, 628] width 31 height 31
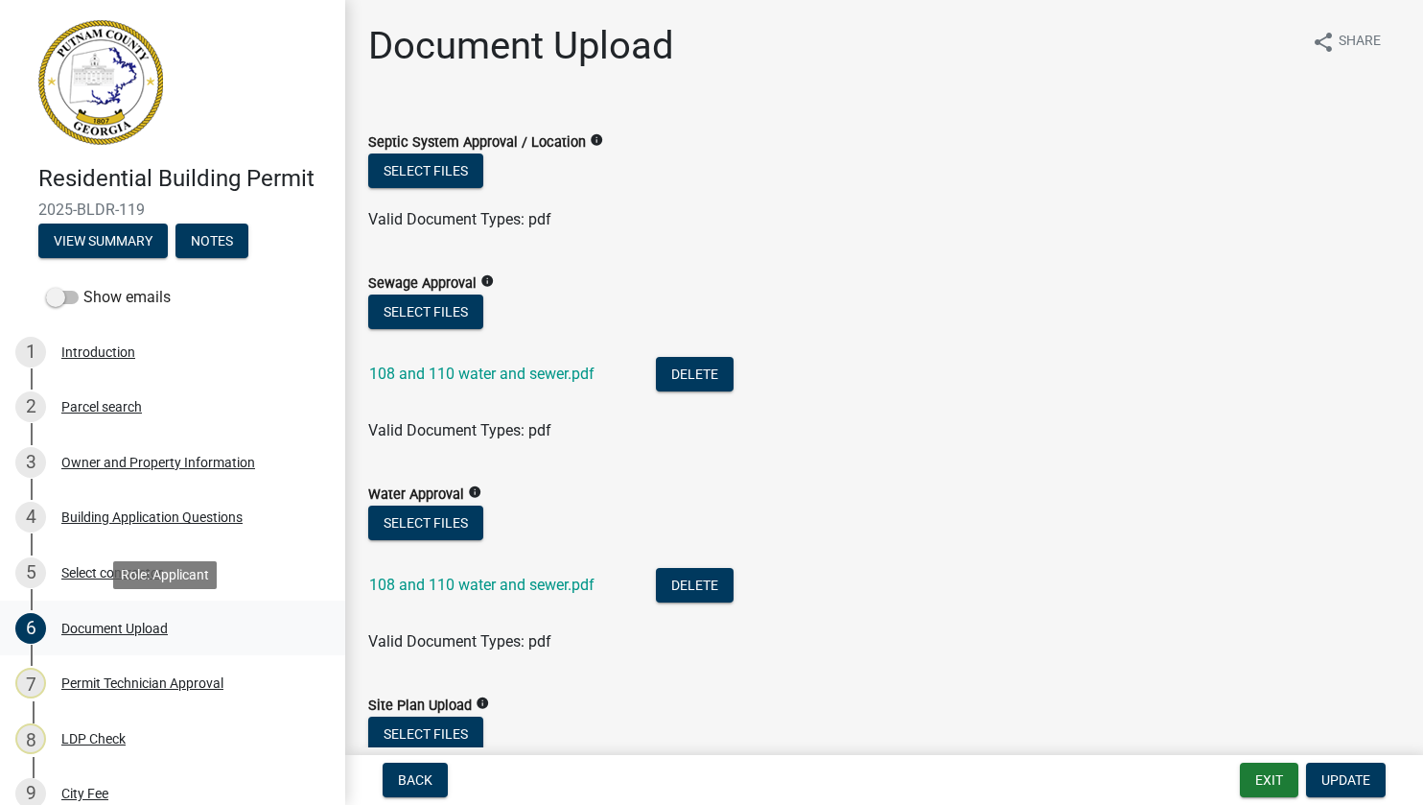
click at [91, 625] on div "Document Upload" at bounding box center [114, 628] width 106 height 13
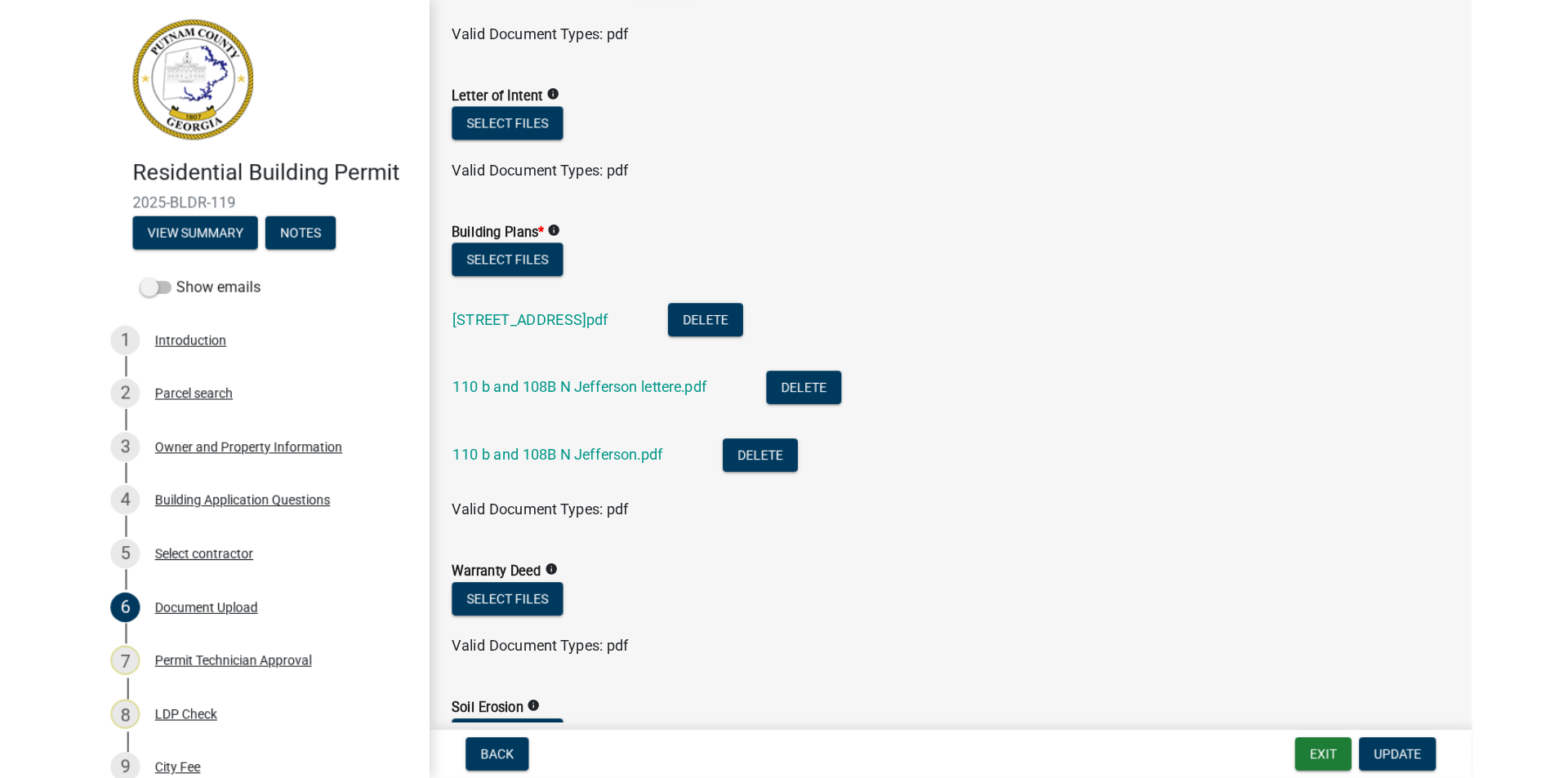
scroll to position [798, 0]
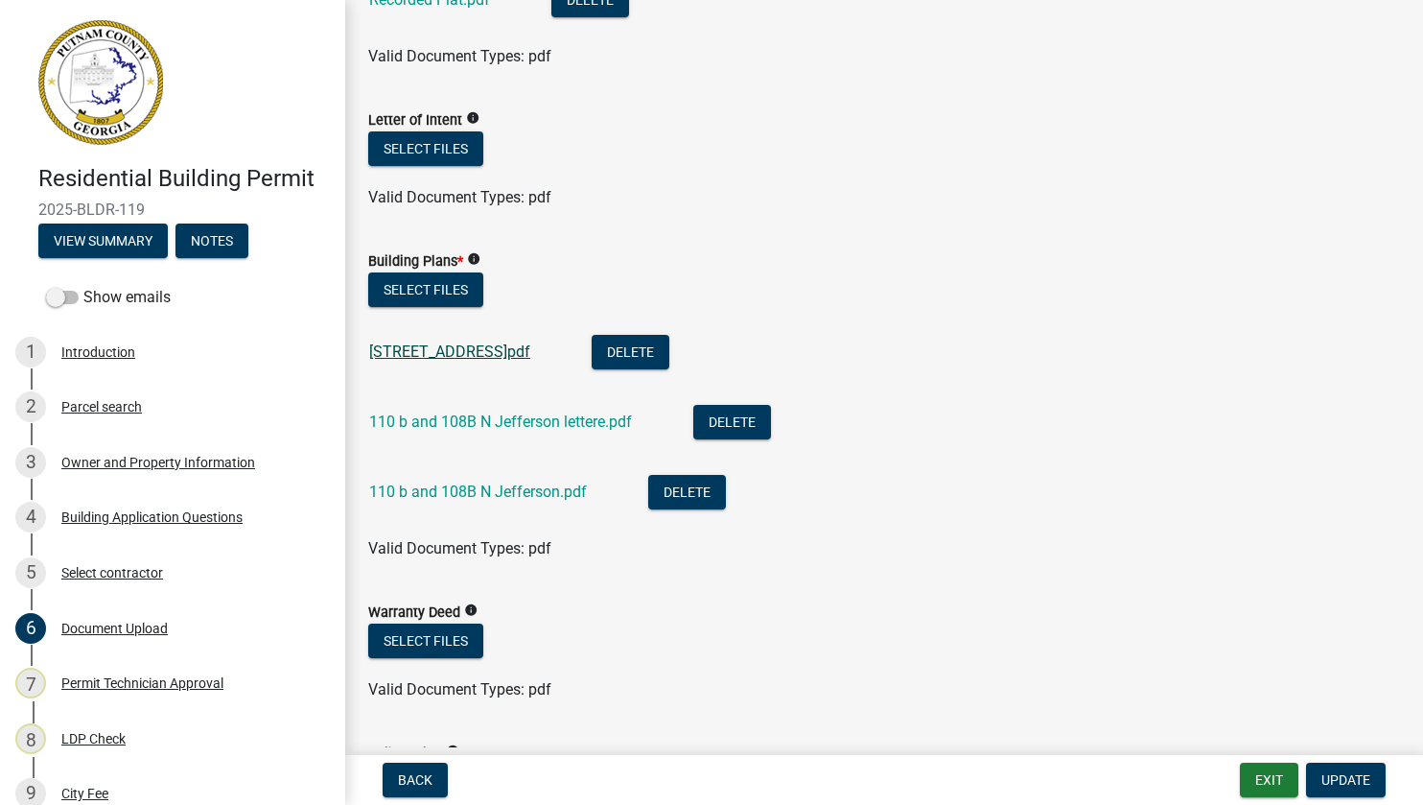
click at [477, 353] on link "[STREET_ADDRESS]pdf" at bounding box center [449, 351] width 161 height 18
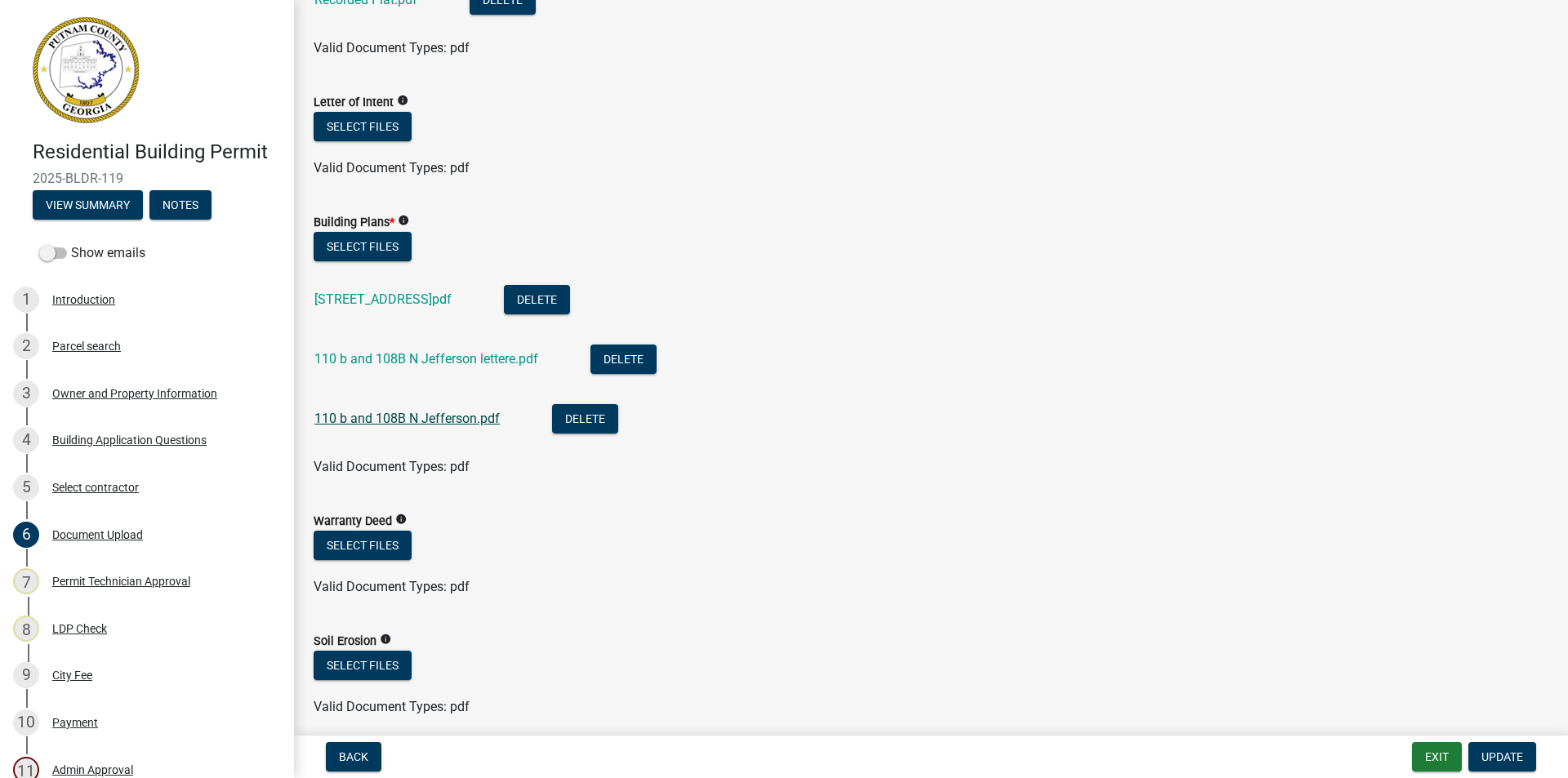
click at [396, 417] on link "110 b and 108B N Jefferson.pdf" at bounding box center [407, 418] width 186 height 15
click at [395, 356] on link "110 b and 108B N Jefferson lettere.pdf" at bounding box center [426, 358] width 224 height 15
